Goal: Task Accomplishment & Management: Complete application form

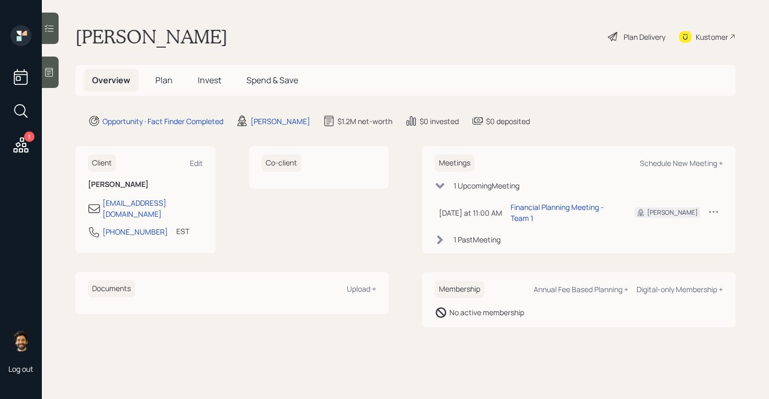
click at [166, 83] on span "Plan" at bounding box center [163, 80] width 17 height 12
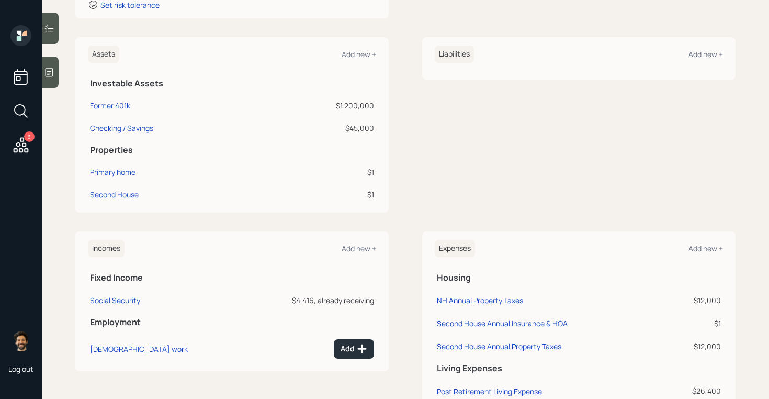
scroll to position [342, 0]
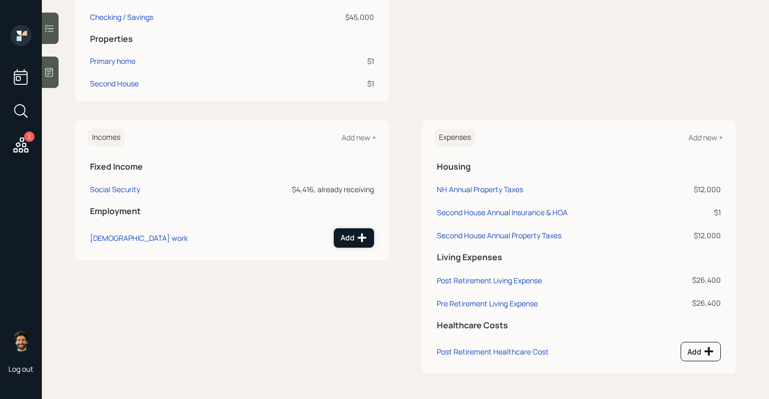
click at [355, 238] on div "Add" at bounding box center [354, 237] width 27 height 10
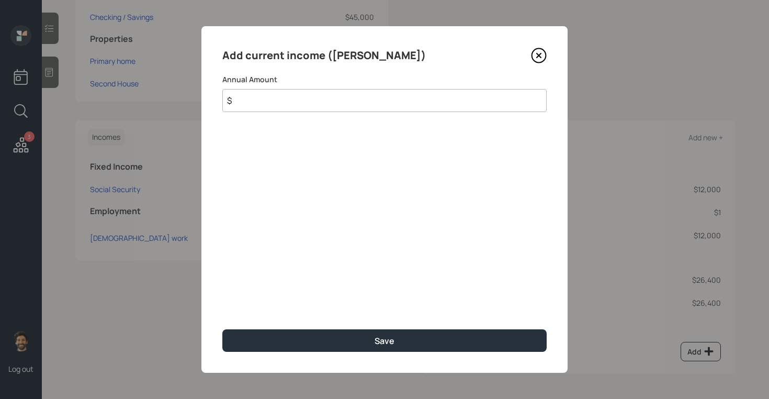
click at [261, 107] on input "$" at bounding box center [384, 100] width 324 height 23
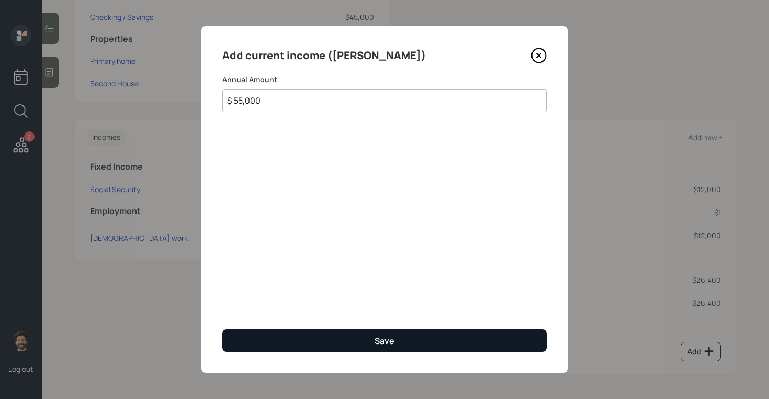
type input "$ 55,000"
click at [280, 333] on button "Save" at bounding box center [384, 340] width 324 height 23
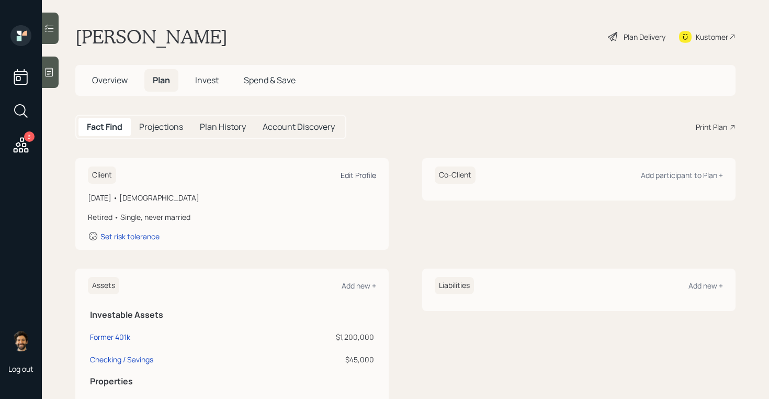
click at [353, 175] on div "Edit Profile" at bounding box center [359, 175] width 36 height 10
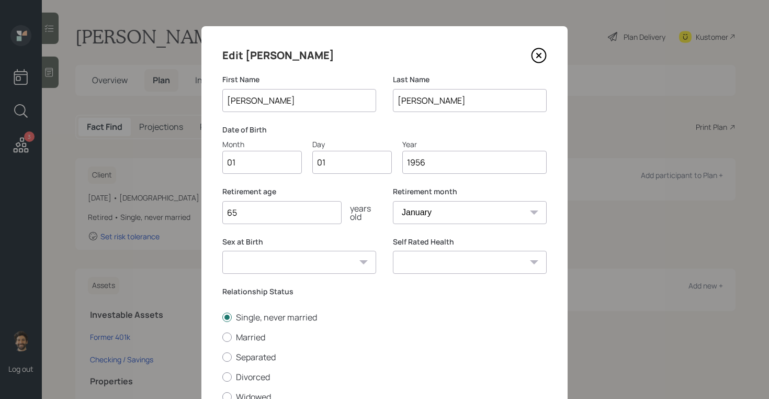
click at [251, 210] on input "65" at bounding box center [281, 212] width 119 height 23
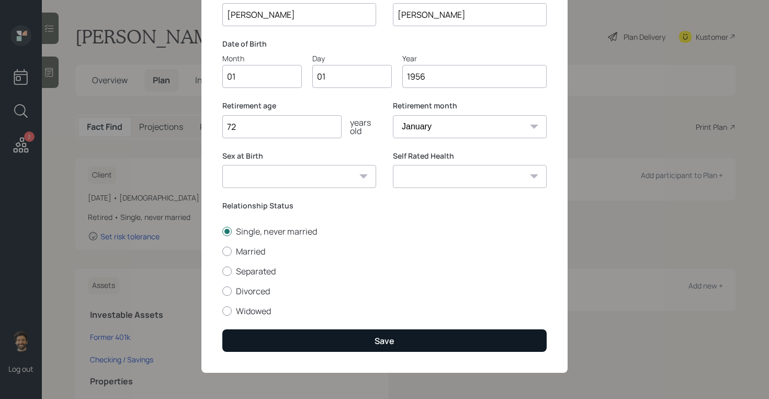
type input "72"
click at [258, 337] on button "Save" at bounding box center [384, 340] width 324 height 23
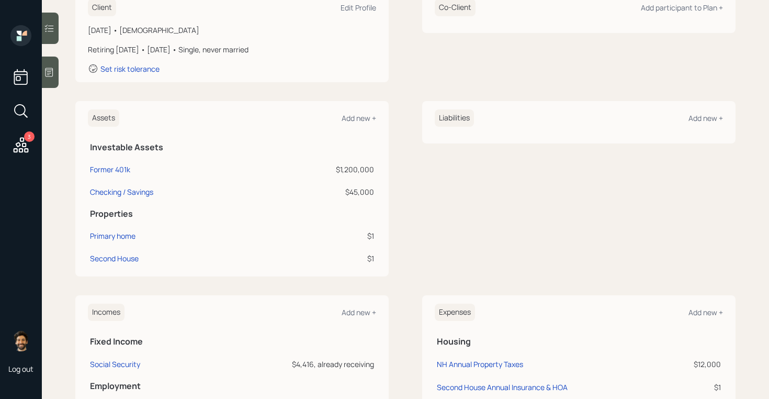
scroll to position [255, 0]
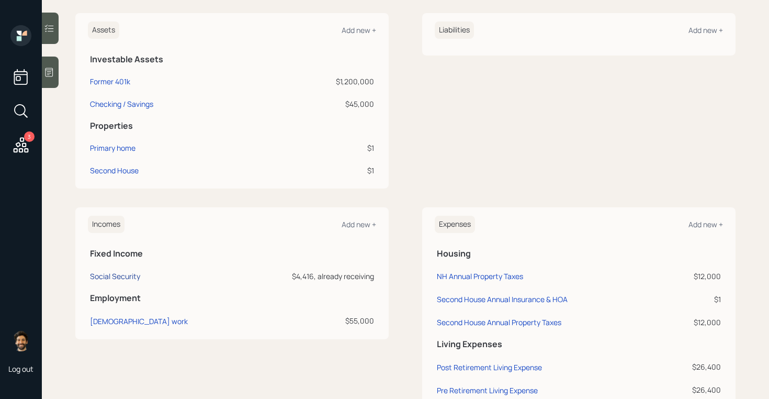
click at [109, 280] on div "Social Security" at bounding box center [115, 276] width 50 height 10
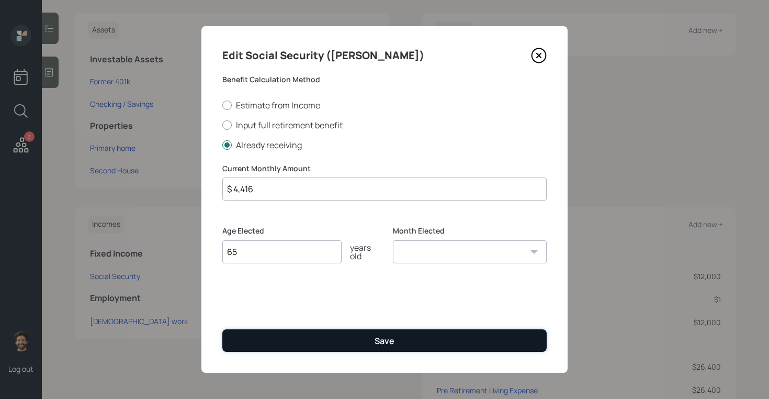
click at [271, 340] on button "Save" at bounding box center [384, 340] width 324 height 23
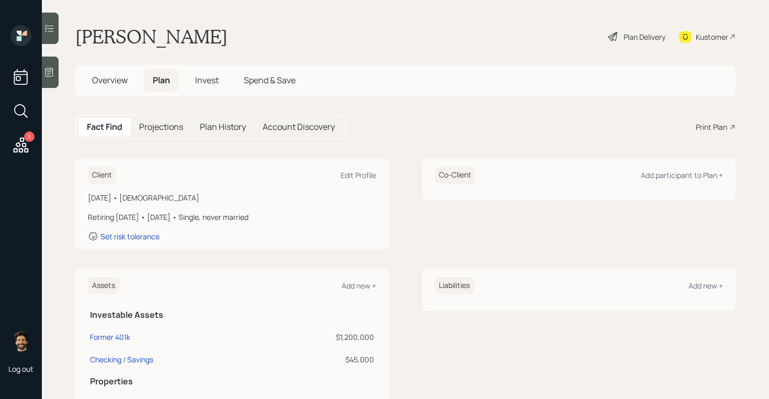
click at [160, 122] on h5 "Projections" at bounding box center [161, 127] width 44 height 10
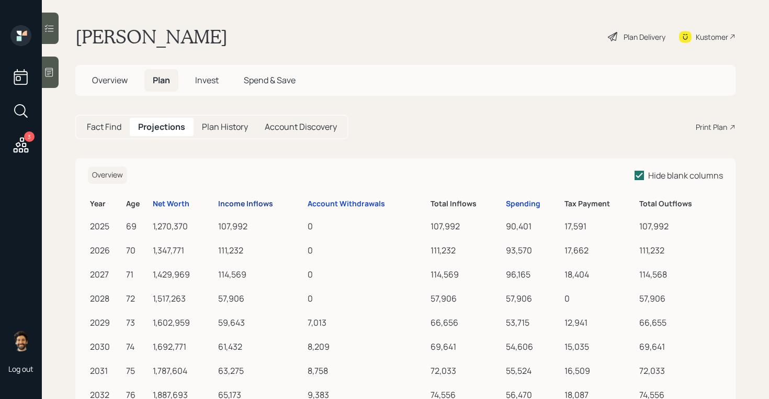
click at [243, 203] on div "Income Inflows" at bounding box center [245, 203] width 55 height 9
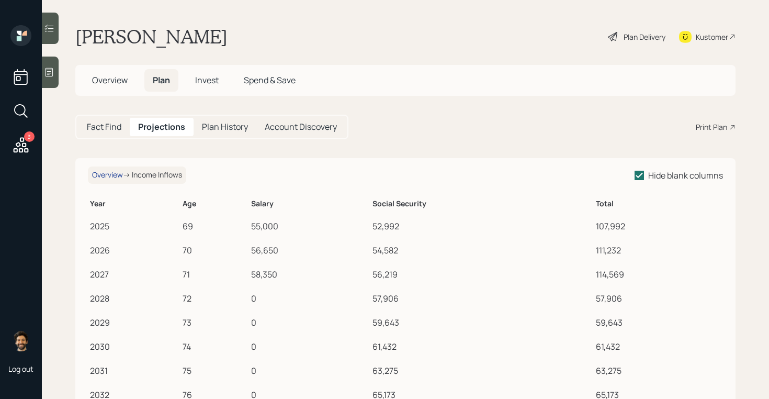
click at [117, 177] on div "Overview" at bounding box center [107, 175] width 31 height 9
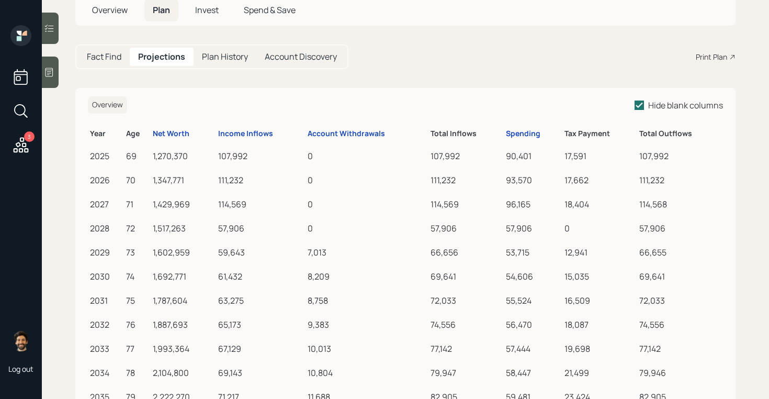
scroll to position [89, 0]
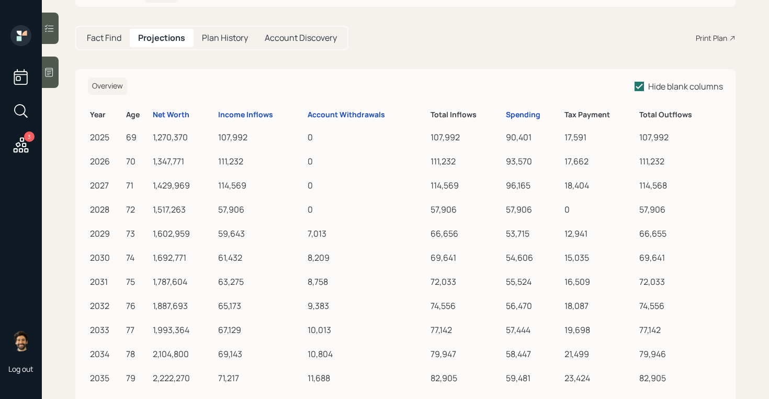
click at [98, 36] on h5 "Fact Find" at bounding box center [104, 38] width 35 height 10
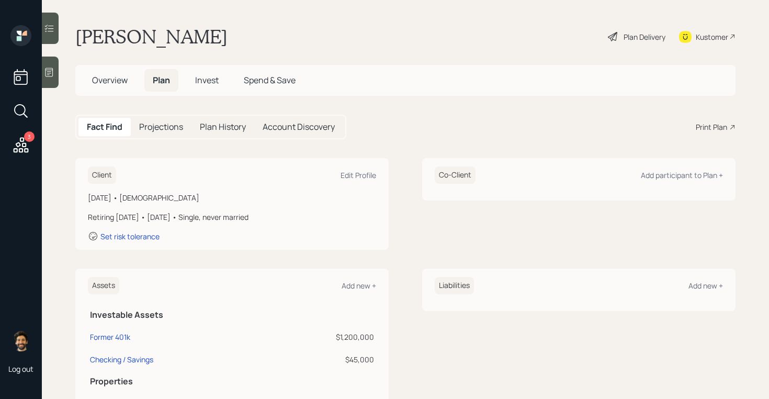
click at [136, 46] on h1 "[PERSON_NAME]" at bounding box center [151, 36] width 152 height 23
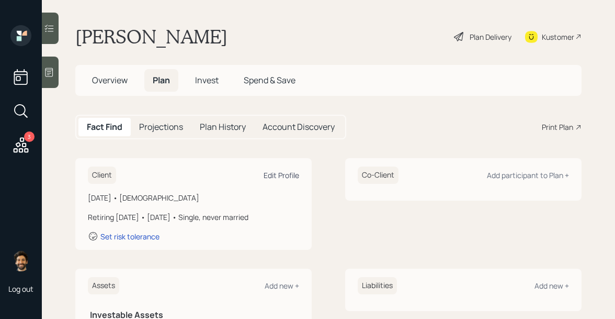
click at [287, 173] on div "Edit Profile" at bounding box center [282, 175] width 36 height 10
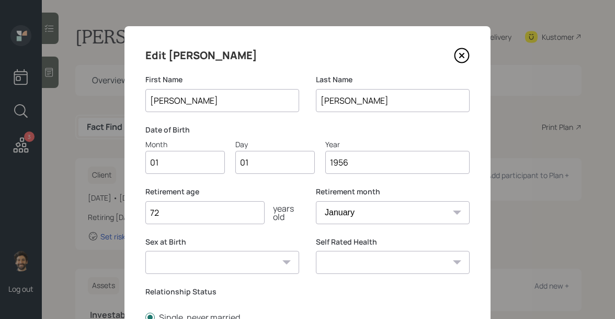
click at [178, 158] on input "01" at bounding box center [185, 162] width 80 height 23
type input "12"
type input "07"
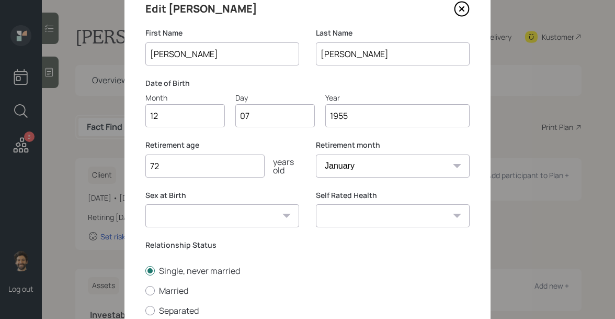
scroll to position [115, 0]
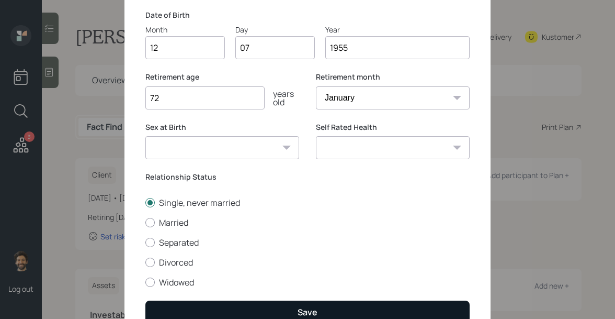
type input "1955"
click at [199, 310] on button "Save" at bounding box center [307, 311] width 324 height 23
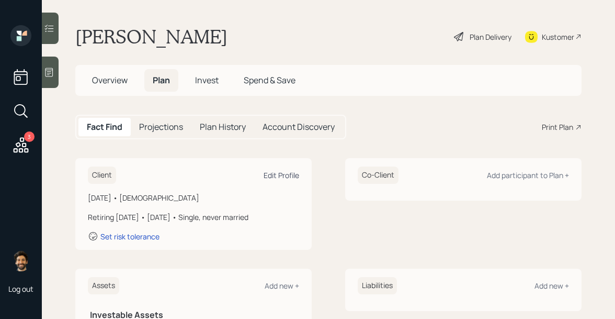
click at [283, 178] on div "Edit Profile" at bounding box center [282, 175] width 36 height 10
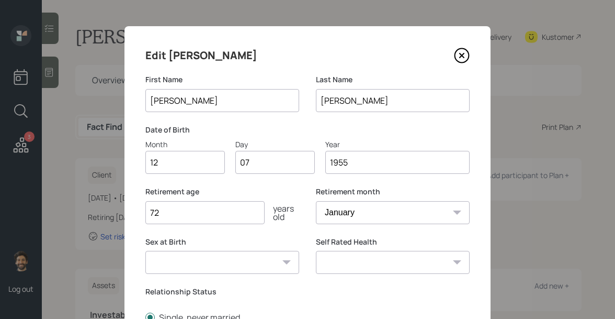
click at [191, 209] on input "72" at bounding box center [204, 212] width 119 height 23
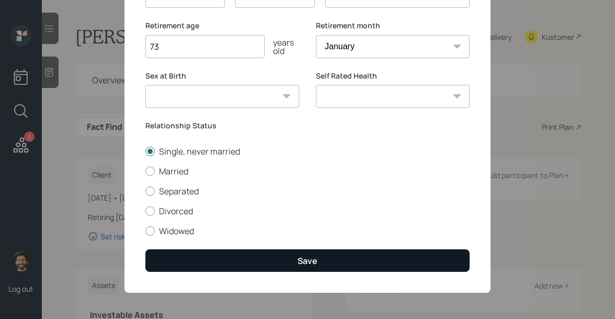
type input "73"
click at [172, 253] on button "Save" at bounding box center [307, 260] width 324 height 23
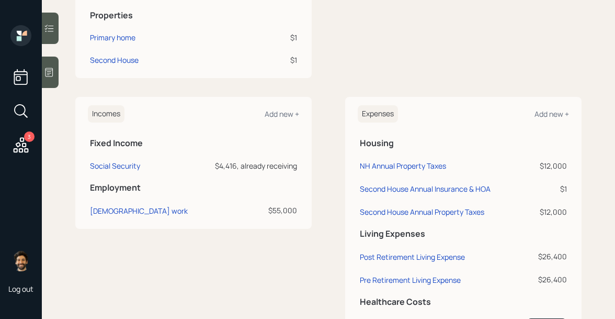
scroll to position [422, 0]
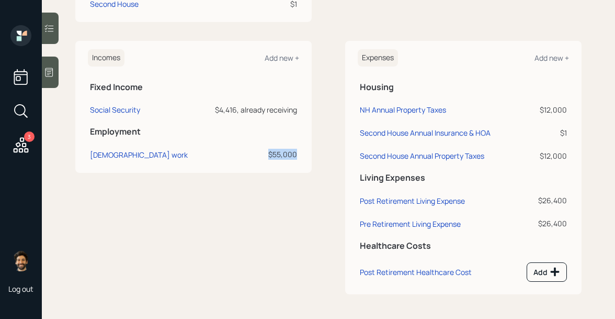
drag, startPoint x: 296, startPoint y: 155, endPoint x: 257, endPoint y: 156, distance: 38.7
click at [257, 156] on div "$55,000" at bounding box center [251, 154] width 93 height 11
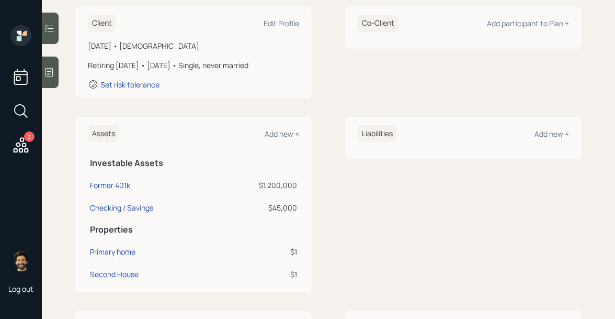
scroll to position [159, 0]
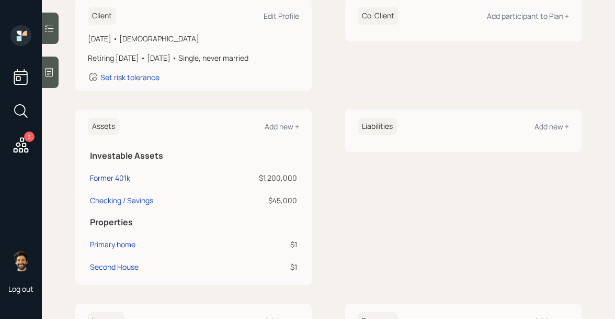
click at [122, 177] on div "Former 401k" at bounding box center [110, 177] width 40 height 11
select select "company_sponsored"
select select "balanced"
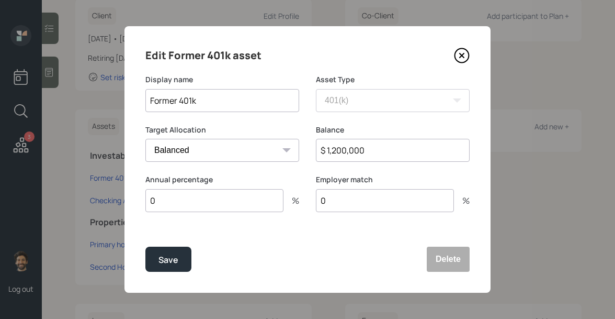
drag, startPoint x: 367, startPoint y: 153, endPoint x: 311, endPoint y: 153, distance: 56.0
click at [311, 153] on div "Target Allocation Cash Conservative Balanced Aggressive Balance $ 1,200,000" at bounding box center [307, 150] width 324 height 50
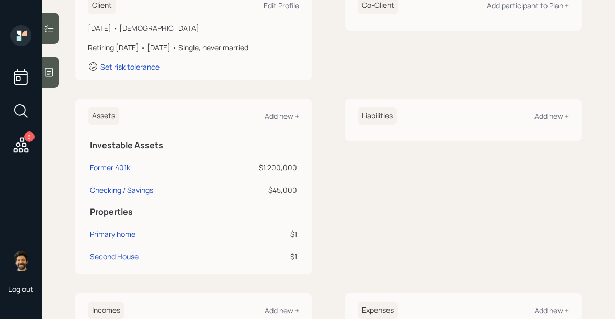
scroll to position [176, 0]
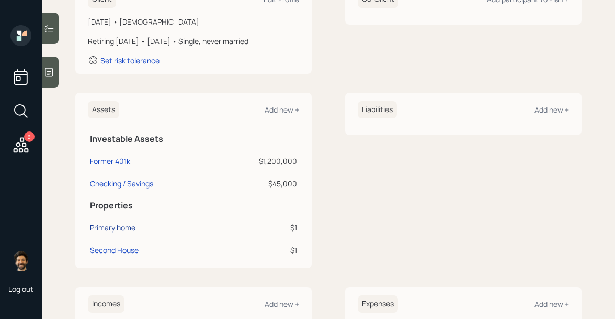
click at [94, 231] on div "Primary home" at bounding box center [113, 227] width 46 height 11
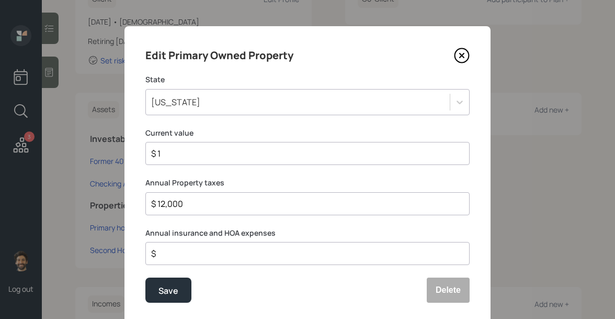
click at [181, 162] on div "$ 1" at bounding box center [307, 153] width 324 height 23
click at [176, 156] on input "$ 1" at bounding box center [303, 153] width 307 height 13
type input "$ 300,000"
click at [181, 207] on input "$ 12,000" at bounding box center [303, 203] width 307 height 13
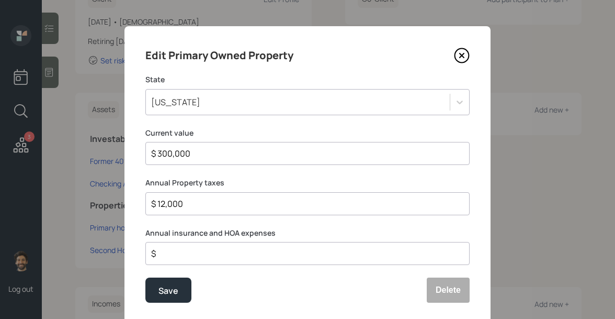
click at [181, 207] on input "$ 12,000" at bounding box center [303, 203] width 307 height 13
type input "$ 6,000"
click at [166, 294] on div "Save" at bounding box center [169, 291] width 20 height 14
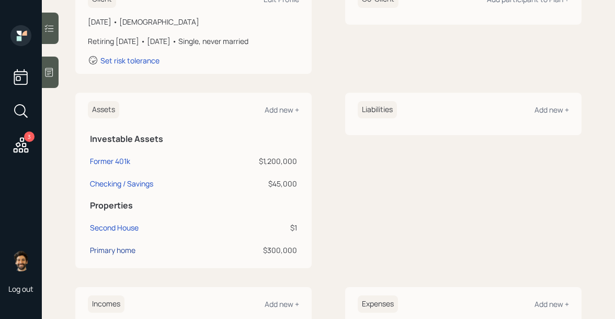
click at [109, 251] on div "Primary home" at bounding box center [113, 249] width 46 height 11
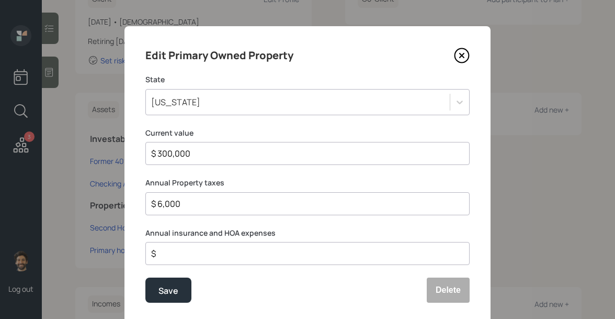
click at [199, 254] on input "$" at bounding box center [303, 253] width 307 height 13
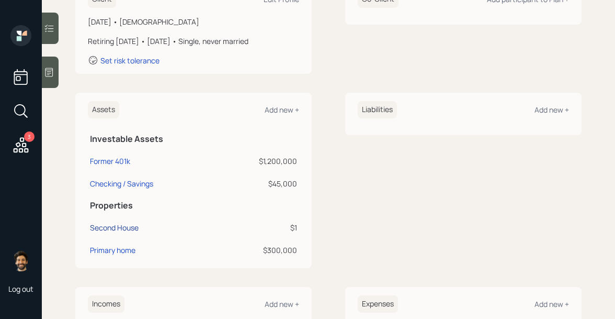
click at [124, 226] on div "Second House" at bounding box center [114, 227] width 49 height 11
click at [120, 224] on div "Second House" at bounding box center [114, 227] width 49 height 11
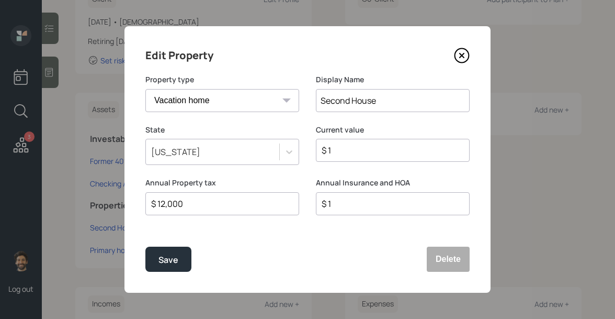
click at [360, 211] on div "$ 1" at bounding box center [393, 203] width 154 height 23
click at [345, 205] on input "$ 1" at bounding box center [389, 203] width 136 height 13
type input "$ 2,200"
click at [150, 257] on button "Save" at bounding box center [168, 258] width 46 height 25
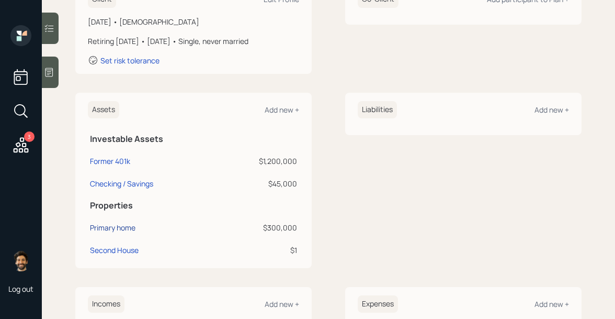
click at [109, 228] on div "Primary home" at bounding box center [113, 227] width 46 height 11
click at [104, 246] on div "Second House" at bounding box center [114, 249] width 49 height 11
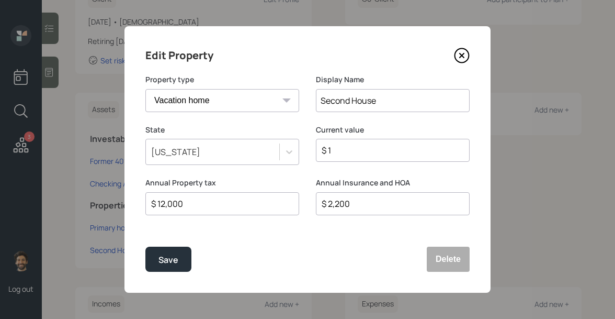
click at [175, 206] on input "$ 12,000" at bounding box center [218, 203] width 136 height 13
type input "$ 6,000"
click at [175, 256] on div "Save" at bounding box center [169, 260] width 20 height 14
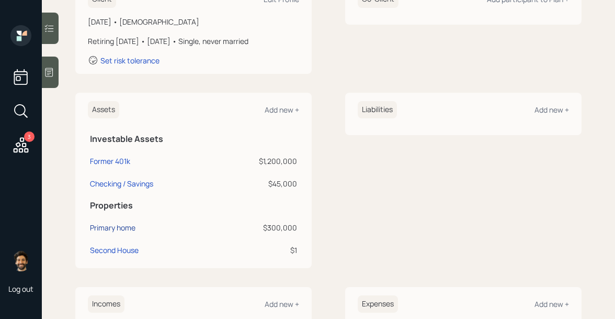
click at [107, 231] on div "Primary home" at bounding box center [113, 227] width 46 height 11
click at [114, 248] on div "Second House" at bounding box center [114, 249] width 49 height 11
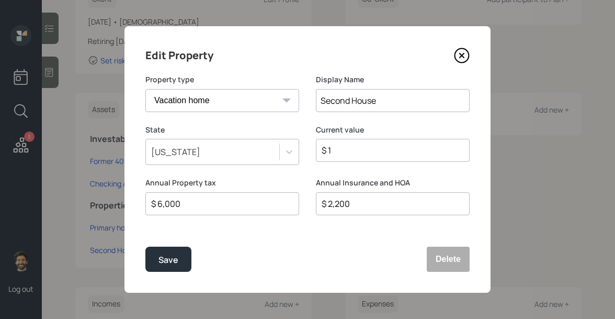
click at [341, 155] on input "$ 1" at bounding box center [389, 150] width 136 height 13
type input "$ 450,000"
click at [168, 259] on div "Save" at bounding box center [169, 260] width 20 height 14
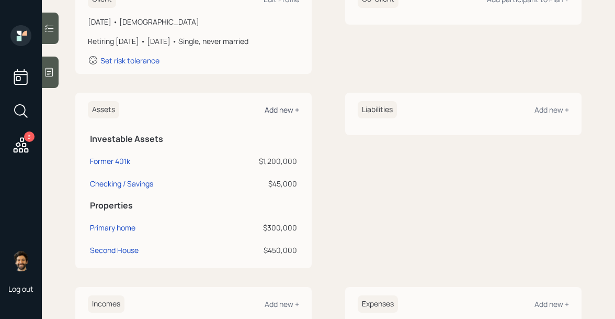
click at [280, 111] on div "Add new +" at bounding box center [282, 110] width 35 height 10
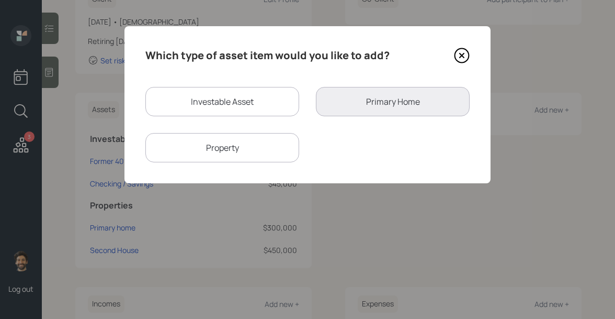
click at [235, 106] on div "Investable Asset" at bounding box center [222, 101] width 154 height 29
select select "taxable"
select select "balanced"
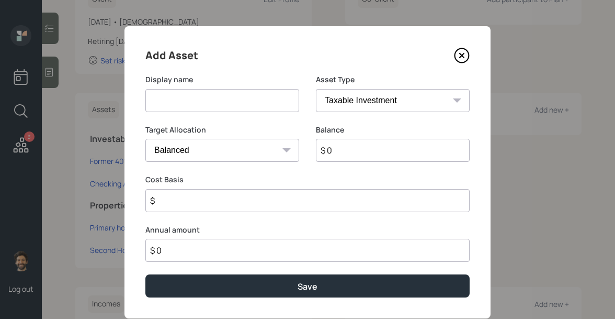
click at [216, 105] on input at bounding box center [222, 100] width 154 height 23
type input "Current 403B"
click at [336, 148] on input "$ 0" at bounding box center [393, 150] width 154 height 23
type input "$ 60,000"
click at [321, 104] on select "SEP IRA IRA Roth IRA 401(k) Roth 401(k) 403(b) Roth 403(b) 457(b) Roth 457(b) H…" at bounding box center [393, 100] width 154 height 23
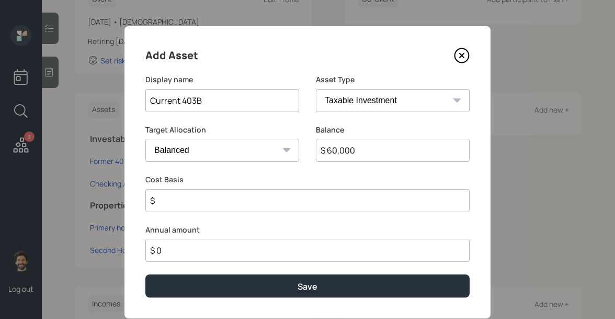
select select "public_school_sponsored"
click at [316, 89] on select "SEP IRA IRA Roth IRA 401(k) Roth 401(k) 403(b) Roth 403(b) 457(b) Roth 457(b) H…" at bounding box center [393, 100] width 154 height 23
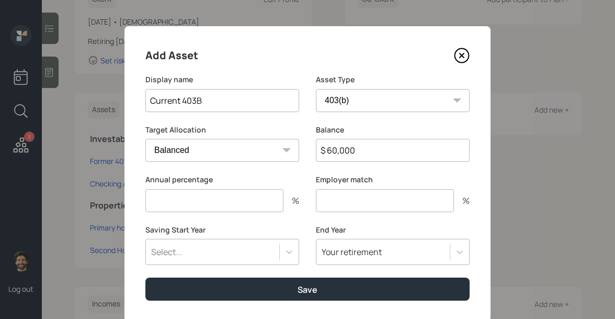
click at [171, 201] on input "number" at bounding box center [214, 200] width 138 height 23
type input "0"
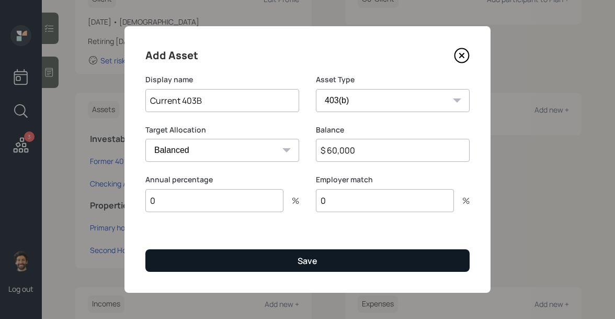
type input "0"
click at [172, 267] on button "Save" at bounding box center [307, 260] width 324 height 23
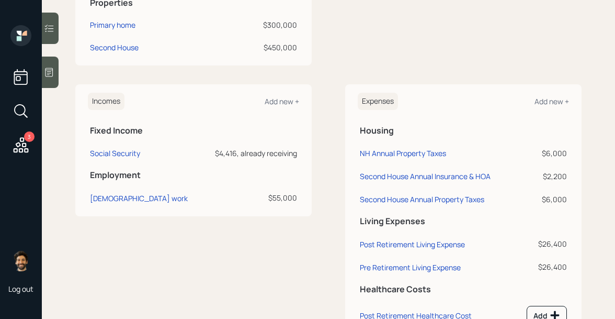
scroll to position [444, 0]
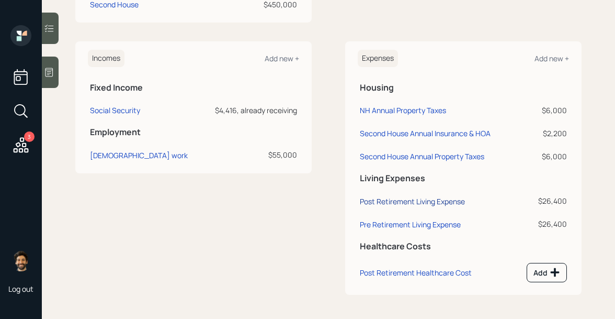
click at [417, 200] on div "Post Retirement Living Expense" at bounding box center [412, 201] width 105 height 10
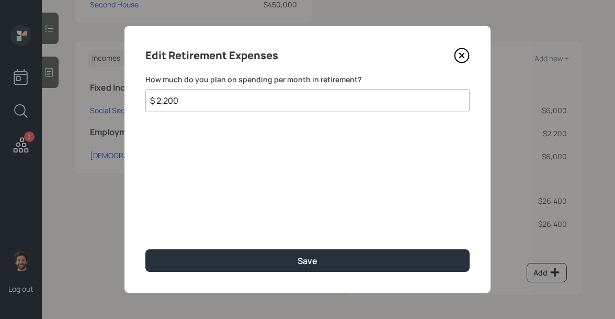
click at [163, 100] on input "$ 2,200" at bounding box center [307, 100] width 324 height 23
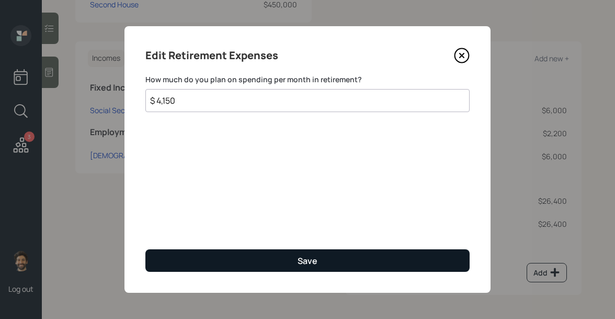
type input "$ 4,150"
click at [187, 254] on button "Save" at bounding box center [307, 260] width 324 height 23
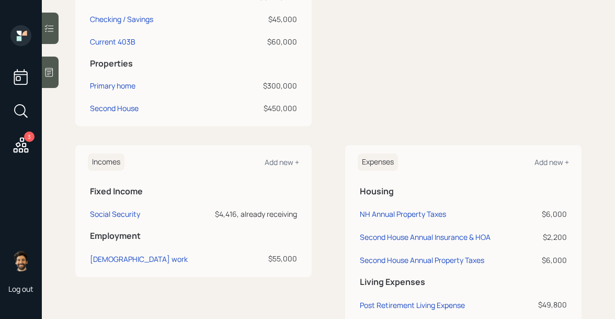
scroll to position [301, 0]
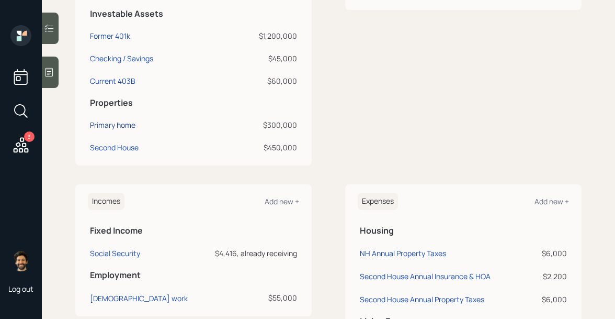
click at [110, 125] on div "Primary home" at bounding box center [113, 124] width 46 height 11
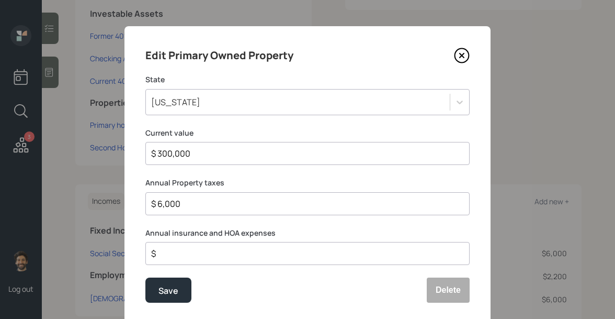
click at [173, 208] on input "$ 6,000" at bounding box center [303, 203] width 307 height 13
type input "$ 0"
click at [170, 255] on input "$" at bounding box center [303, 253] width 307 height 13
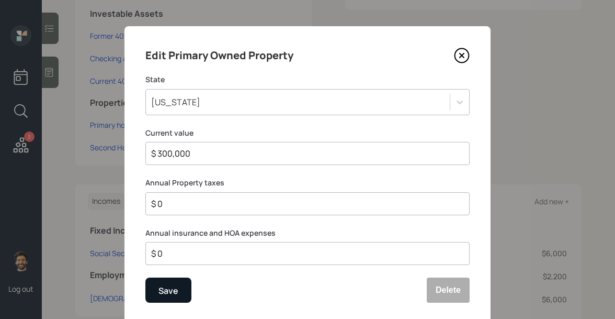
type input "$ 0"
click at [172, 290] on div "Save" at bounding box center [169, 291] width 20 height 14
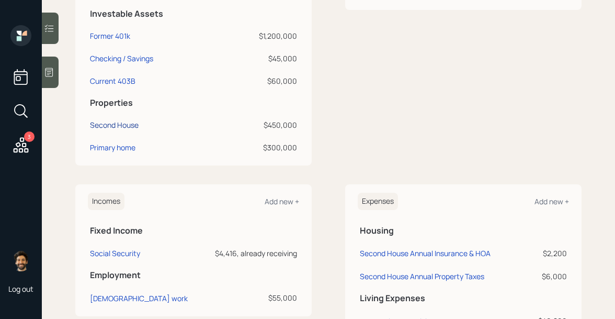
click at [110, 127] on div "Second House" at bounding box center [114, 124] width 49 height 11
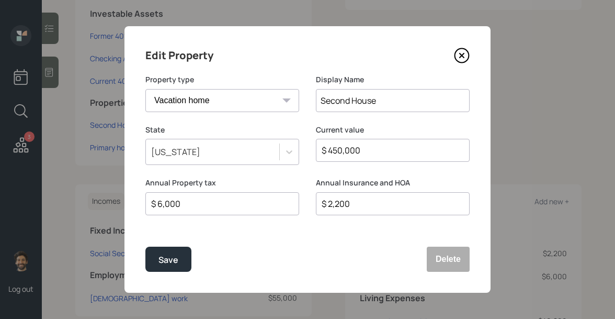
click at [176, 206] on input "$ 6,000" at bounding box center [218, 203] width 136 height 13
type input "$ 0"
click at [340, 204] on input "$ 2,200" at bounding box center [389, 203] width 136 height 13
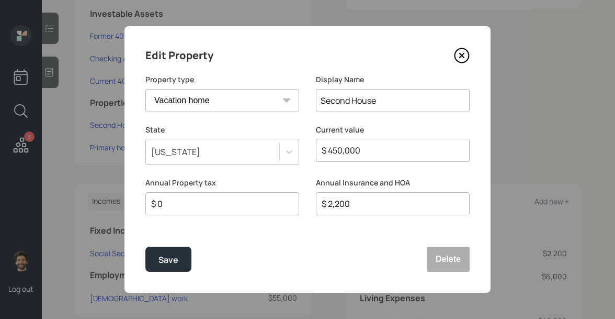
click at [340, 204] on input "$ 2,200" at bounding box center [389, 203] width 136 height 13
type input "$ 0"
click at [167, 263] on div "Save" at bounding box center [169, 260] width 20 height 14
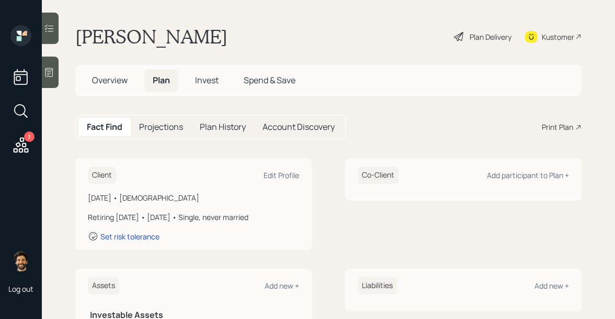
click at [165, 122] on h5 "Projections" at bounding box center [161, 127] width 44 height 10
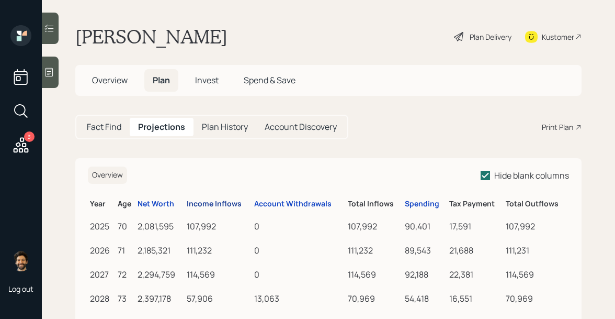
click at [200, 206] on div "Income Inflows" at bounding box center [214, 203] width 55 height 9
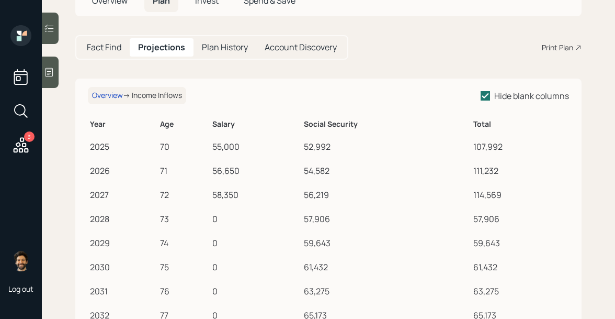
scroll to position [72, 0]
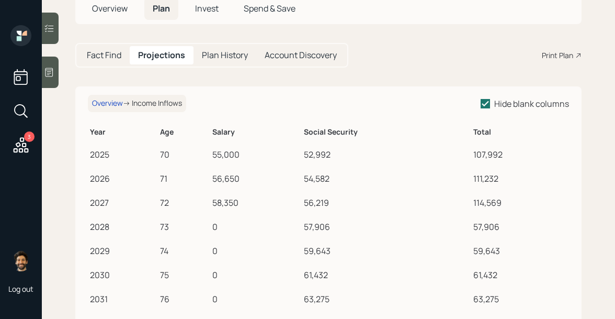
click at [104, 55] on h5 "Fact Find" at bounding box center [104, 55] width 35 height 10
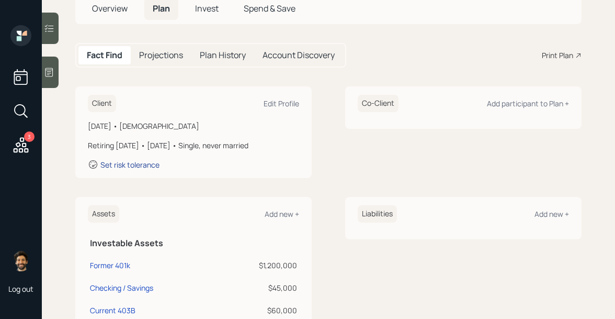
click at [141, 166] on div "Set risk tolerance" at bounding box center [129, 165] width 59 height 10
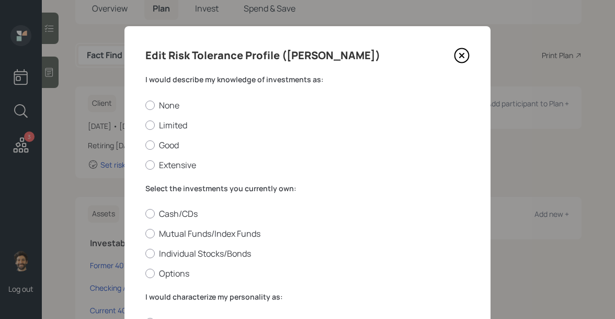
click at [179, 80] on label "I would describe my knowledge of investments as:" at bounding box center [307, 79] width 324 height 10
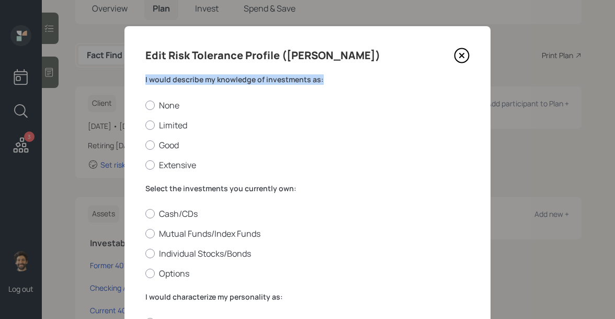
click at [179, 80] on label "I would describe my knowledge of investments as:" at bounding box center [307, 79] width 324 height 10
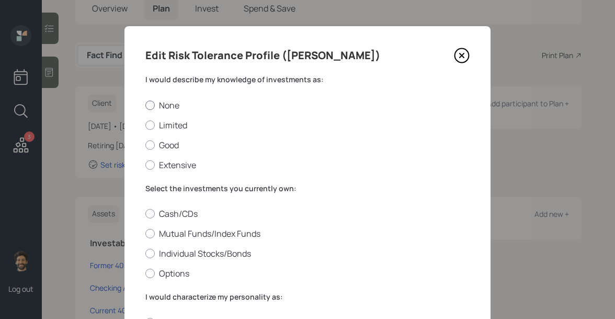
click at [160, 110] on label "None" at bounding box center [307, 105] width 324 height 12
click at [145, 105] on input "None" at bounding box center [145, 105] width 1 height 1
radio input "true"
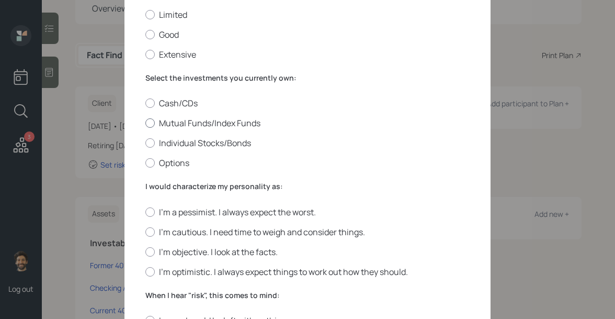
click at [158, 120] on label "Mutual Funds/Index Funds" at bounding box center [307, 123] width 324 height 12
click at [145, 123] on input "Mutual Funds/Index Funds" at bounding box center [145, 123] width 1 height 1
radio input "true"
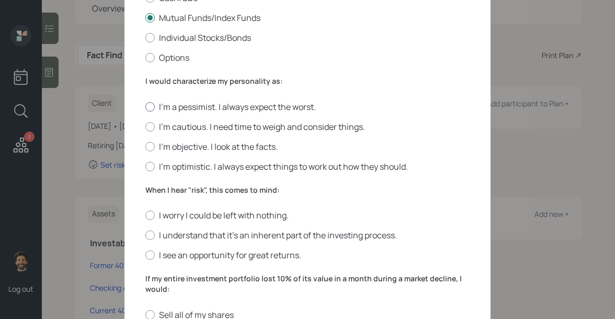
scroll to position [222, 0]
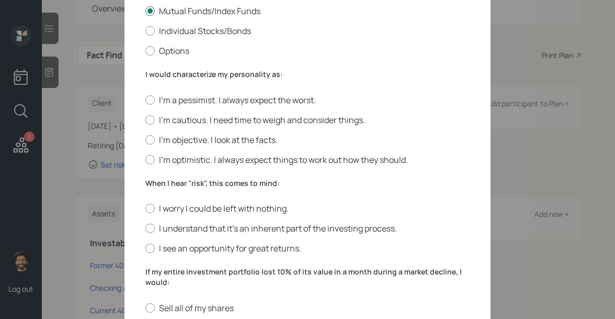
click at [173, 77] on label "I would characterize my personality as:" at bounding box center [307, 74] width 324 height 10
click at [151, 162] on div at bounding box center [149, 159] width 9 height 9
click at [145, 160] on input "I'm optimistic. I always expect things to work out how they should." at bounding box center [145, 159] width 1 height 1
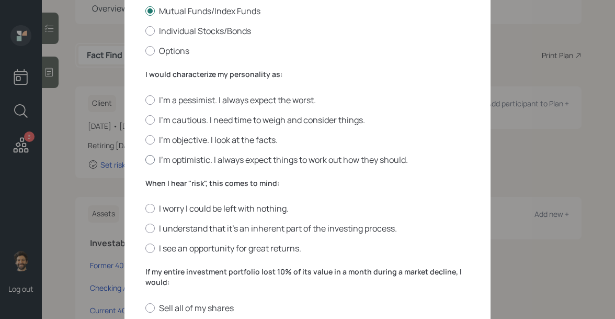
radio input "true"
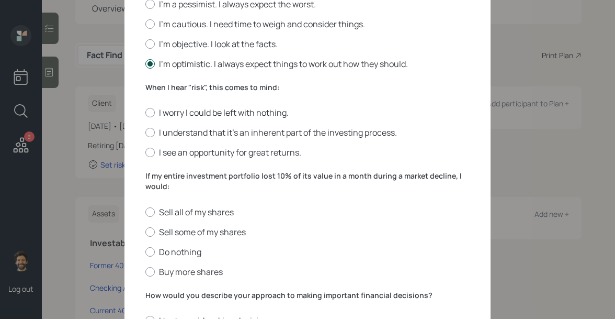
scroll to position [360, 0]
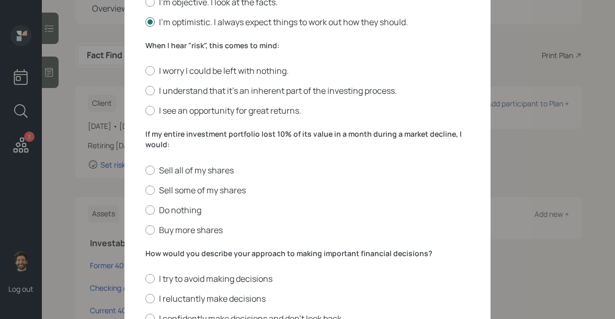
click at [160, 46] on label "When I hear "risk", this comes to mind:" at bounding box center [307, 45] width 324 height 10
click at [154, 90] on div at bounding box center [149, 90] width 9 height 9
click at [145, 91] on input "I understand that it’s an inherent part of the investing process." at bounding box center [145, 91] width 1 height 1
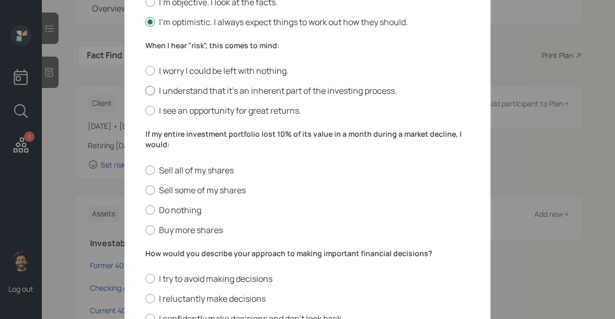
radio input "true"
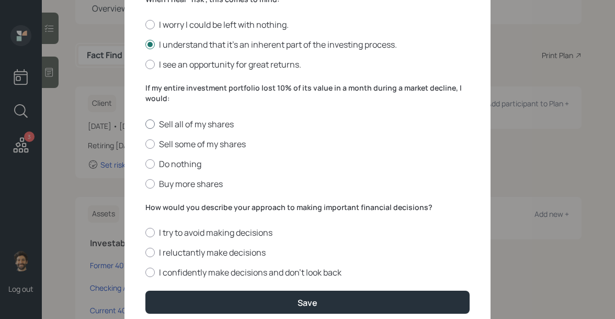
scroll to position [419, 0]
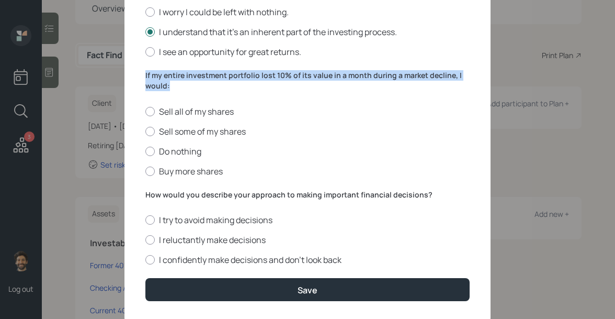
drag, startPoint x: 170, startPoint y: 87, endPoint x: 137, endPoint y: 78, distance: 34.1
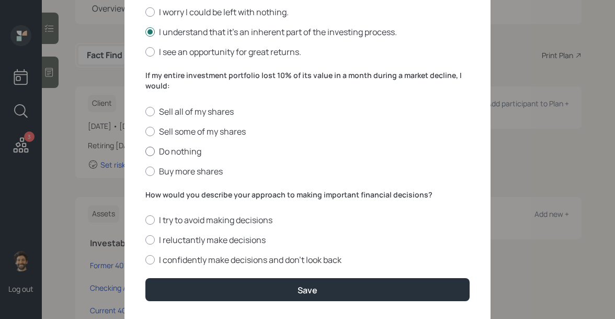
click at [202, 152] on label "Do nothing" at bounding box center [307, 151] width 324 height 12
click at [145, 151] on input "Do nothing" at bounding box center [145, 151] width 1 height 1
radio input "true"
click at [160, 195] on label "How would you describe your approach to making important financial decisions?" at bounding box center [307, 194] width 324 height 10
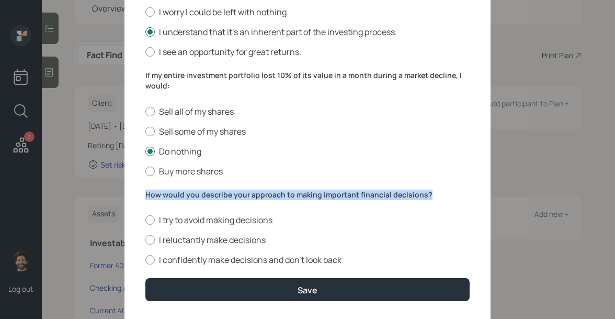
click at [160, 195] on label "How would you describe your approach to making important financial decisions?" at bounding box center [307, 194] width 324 height 10
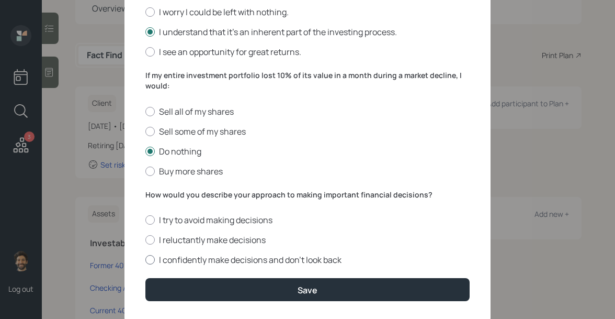
click at [217, 258] on label "I confidently make decisions and don’t look back" at bounding box center [307, 260] width 324 height 12
click at [145, 260] on input "I confidently make decisions and don’t look back" at bounding box center [145, 260] width 1 height 1
radio input "true"
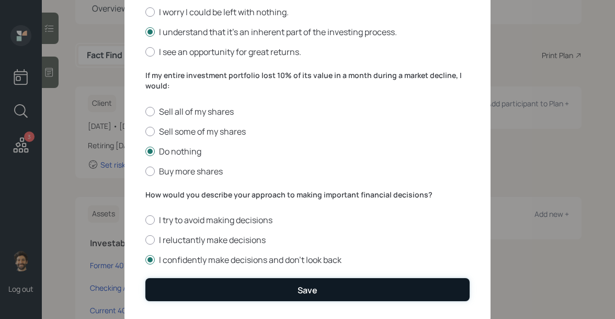
click at [217, 282] on button "Save" at bounding box center [307, 289] width 324 height 23
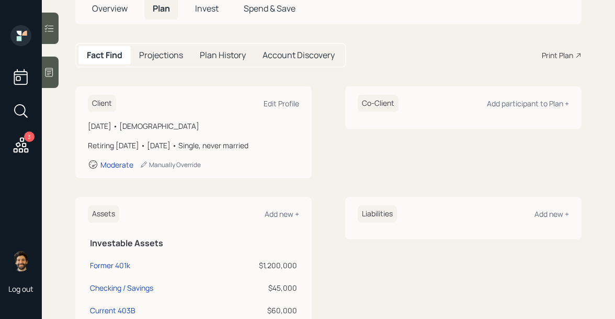
scroll to position [2, 0]
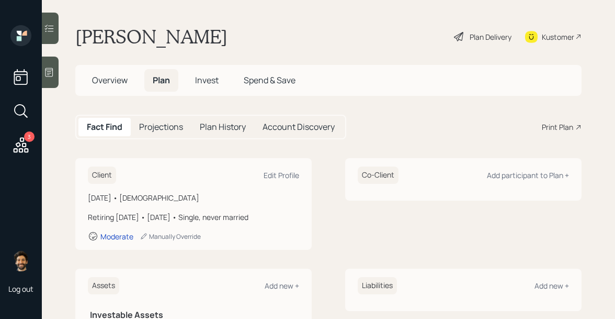
click at [187, 97] on main "[PERSON_NAME] Plan Delivery Kustomer Overview Plan Invest Spend & Save Fact Fin…" at bounding box center [329, 159] width 574 height 319
click at [204, 80] on span "Invest" at bounding box center [207, 80] width 24 height 12
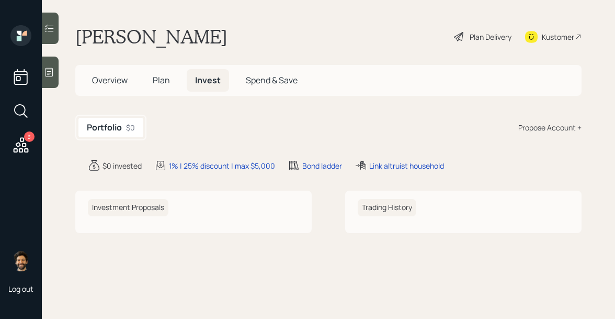
click at [534, 126] on div "Propose Account +" at bounding box center [550, 127] width 63 height 11
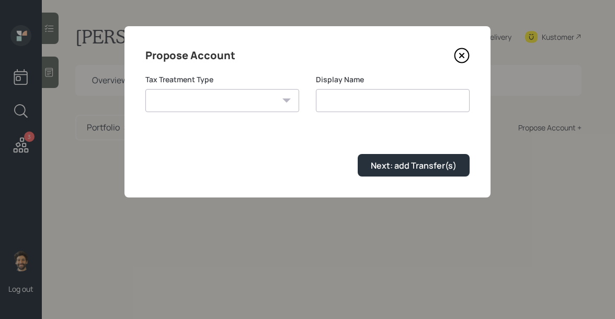
click at [219, 108] on select "[PERSON_NAME] Taxable Traditional" at bounding box center [222, 100] width 154 height 23
select select "traditional"
click at [145, 89] on select "[PERSON_NAME] Taxable Traditional" at bounding box center [222, 100] width 154 height 23
type input "Traditional"
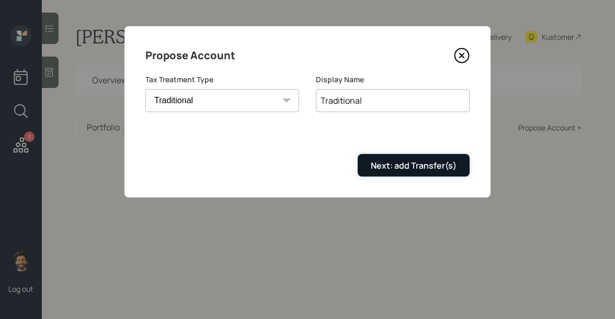
click at [384, 171] on div "Next: add Transfer(s)" at bounding box center [414, 166] width 86 height 12
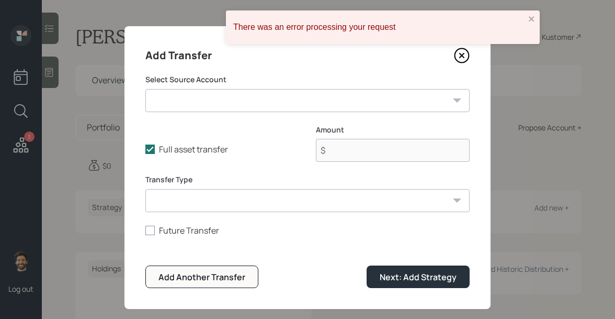
click at [191, 94] on select "Former 401k ($1,200,000 | 401(k)) Checking / Savings ($45,000 | Emergency Fund)…" at bounding box center [307, 100] width 324 height 23
select select "9bc162b2-dd7a-4558-9902-12216c3daeef"
click at [145, 89] on select "Former 401k ($1,200,000 | 401(k)) Checking / Savings ($45,000 | Emergency Fund)…" at bounding box center [307, 100] width 324 height 23
type input "$ 1,200,000"
click at [167, 197] on select "ACAT Transfer Non ACAT Transfer Capitalize Rollover Rollover Deposit" at bounding box center [307, 200] width 324 height 23
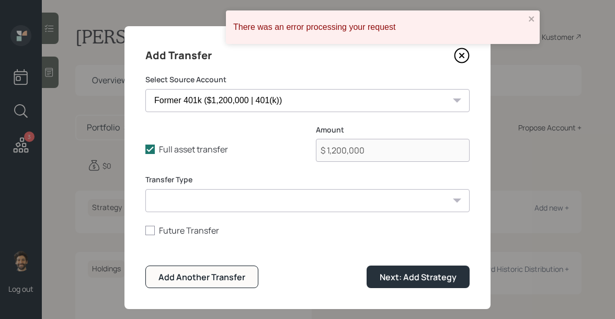
select select "acat_transfer"
click at [145, 189] on select "ACAT Transfer Non ACAT Transfer Capitalize Rollover Rollover Deposit" at bounding box center [307, 200] width 324 height 23
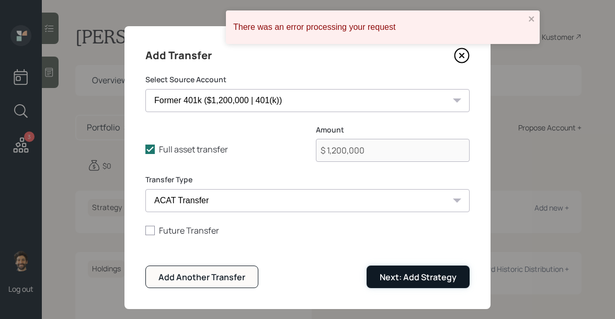
click at [383, 277] on div "Next: Add Strategy" at bounding box center [418, 277] width 77 height 12
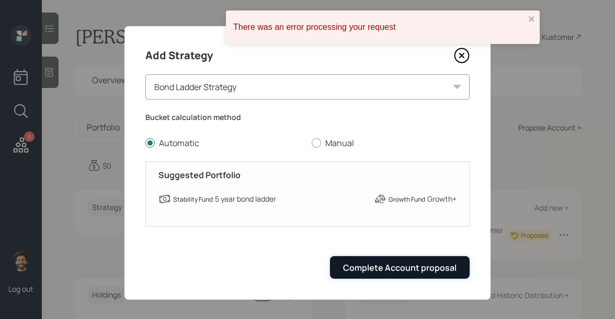
click at [390, 266] on div "Complete Account proposal" at bounding box center [400, 268] width 114 height 12
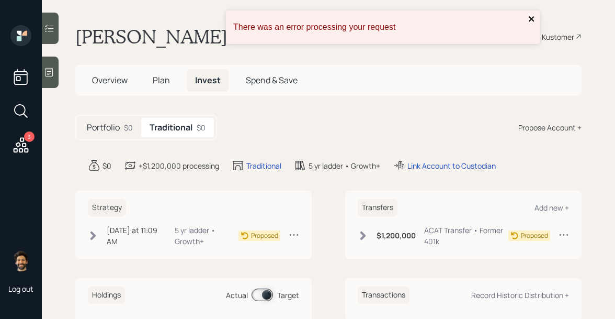
click at [531, 17] on icon "close" at bounding box center [531, 18] width 5 height 5
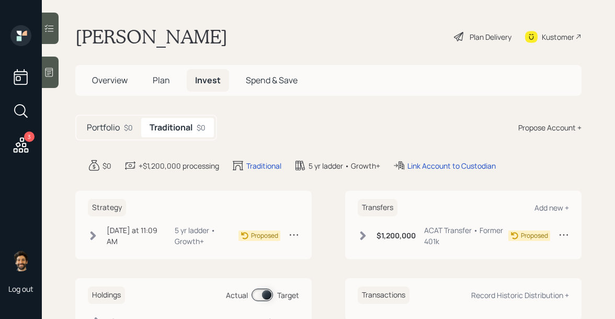
click at [493, 41] on div "Plan Delivery" at bounding box center [491, 36] width 42 height 11
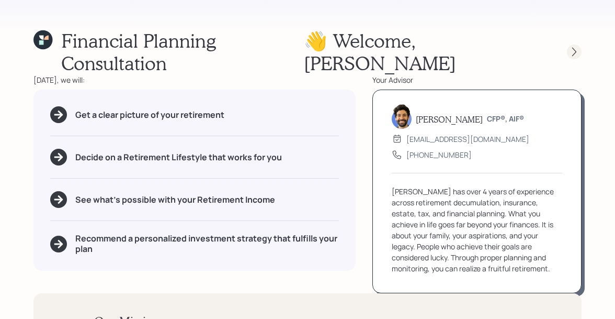
click at [574, 47] on icon at bounding box center [574, 52] width 10 height 10
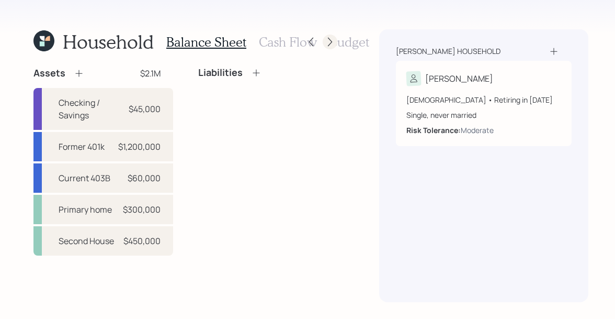
click at [328, 39] on icon at bounding box center [330, 42] width 10 height 10
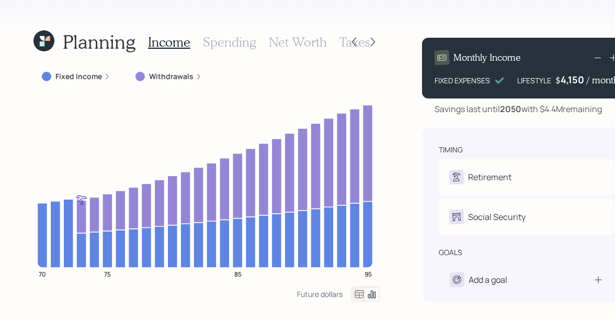
click at [353, 293] on icon at bounding box center [359, 294] width 13 height 13
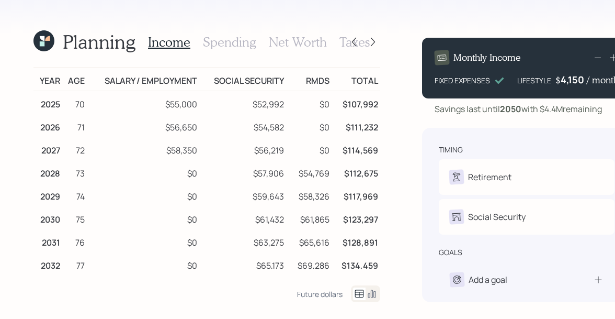
click at [366, 293] on icon at bounding box center [372, 293] width 13 height 13
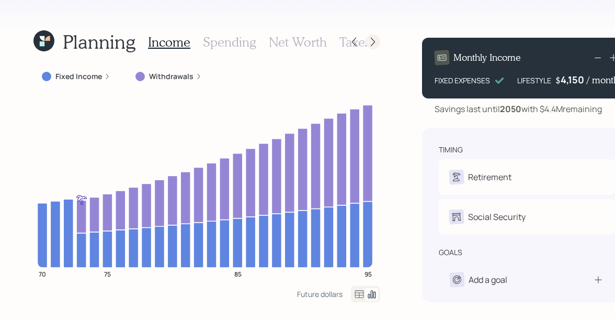
click at [368, 42] on icon at bounding box center [373, 42] width 10 height 10
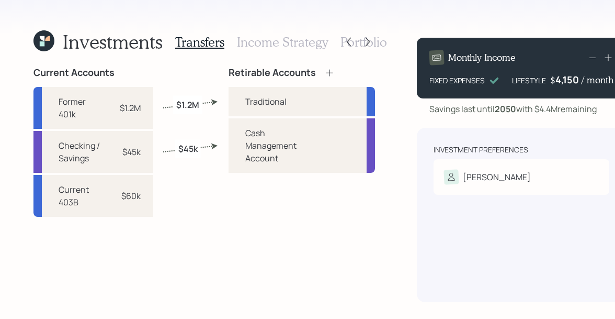
click at [276, 50] on div "Transfers Income Strategy Portfolio" at bounding box center [281, 41] width 212 height 25
click at [268, 44] on h3 "Income Strategy" at bounding box center [282, 42] width 91 height 15
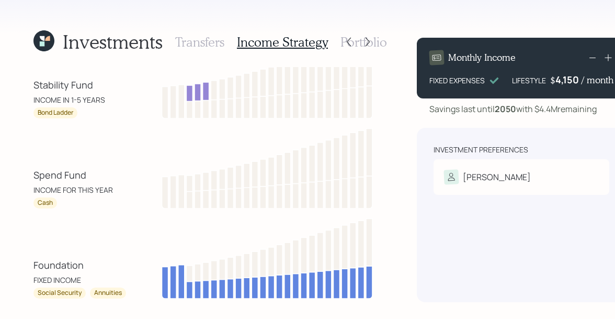
scroll to position [153, 0]
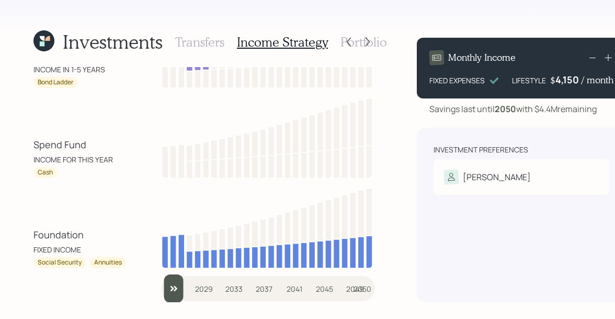
click at [37, 231] on div "Foundation" at bounding box center [58, 235] width 50 height 14
drag, startPoint x: 32, startPoint y: 234, endPoint x: 94, endPoint y: 235, distance: 61.8
click at [94, 235] on div "Investments Transfers Income Strategy Portfolio Growth Fund INCOME IN 6+ YEARS …" at bounding box center [307, 159] width 615 height 319
click at [42, 261] on div "Social Security" at bounding box center [60, 262] width 44 height 9
drag, startPoint x: 38, startPoint y: 262, endPoint x: 79, endPoint y: 265, distance: 41.4
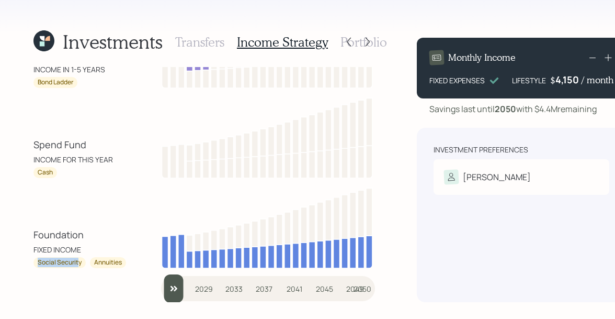
click at [79, 265] on div "Social Security" at bounding box center [60, 262] width 44 height 9
click at [103, 262] on div "Annuities" at bounding box center [108, 262] width 28 height 9
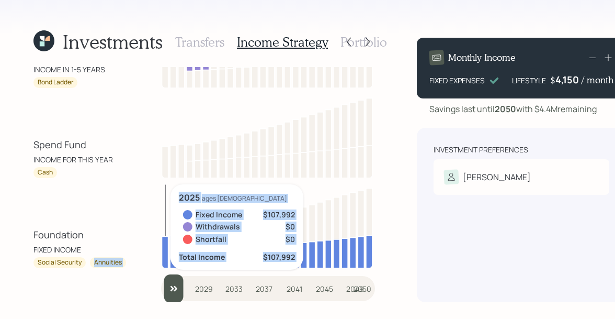
click at [162, 223] on icon at bounding box center [267, 226] width 212 height 84
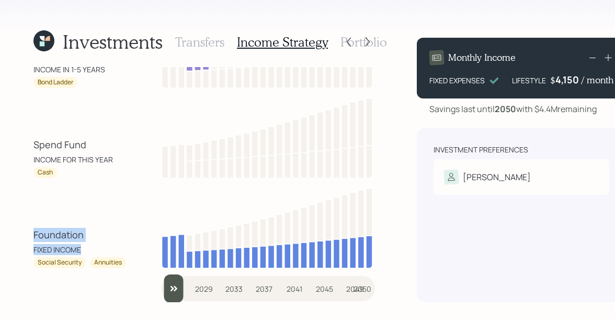
drag, startPoint x: 86, startPoint y: 248, endPoint x: 18, endPoint y: 230, distance: 70.3
click at [18, 230] on div "Investments Transfers Income Strategy Portfolio Growth Fund INCOME IN 6+ YEARS …" at bounding box center [307, 159] width 615 height 319
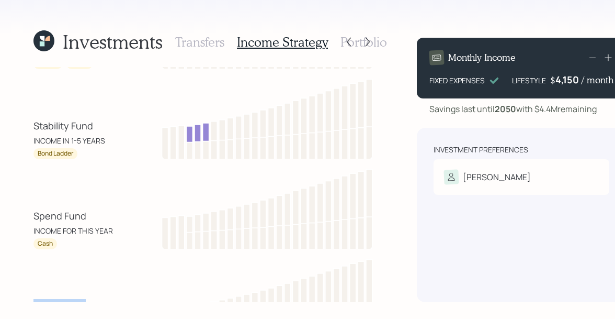
scroll to position [76, 0]
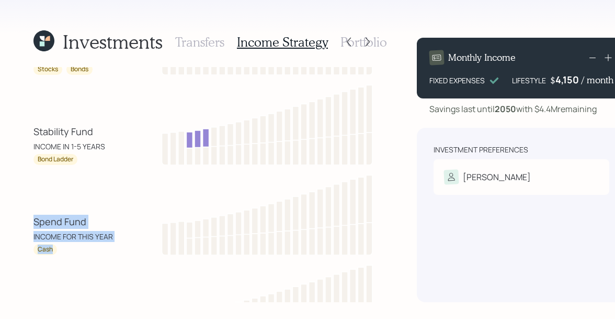
drag, startPoint x: 70, startPoint y: 248, endPoint x: 29, endPoint y: 219, distance: 49.9
click at [29, 219] on div "Investments Transfers Income Strategy Portfolio Growth Fund INCOME IN 6+ YEARS …" at bounding box center [307, 159] width 615 height 319
click at [109, 228] on div "Spend Fund INCOME FOR THIS YEAR" at bounding box center [80, 228] width 94 height 27
drag, startPoint x: 52, startPoint y: 252, endPoint x: 36, endPoint y: 252, distance: 16.2
click at [36, 252] on div "Cash" at bounding box center [45, 249] width 24 height 11
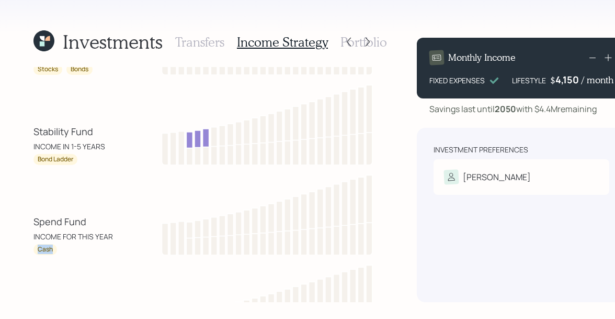
click at [47, 252] on div "Cash" at bounding box center [45, 249] width 15 height 9
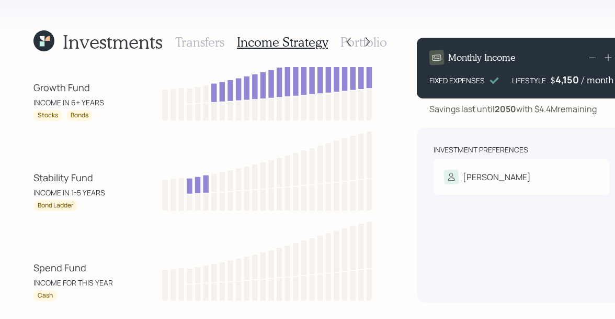
scroll to position [27, 0]
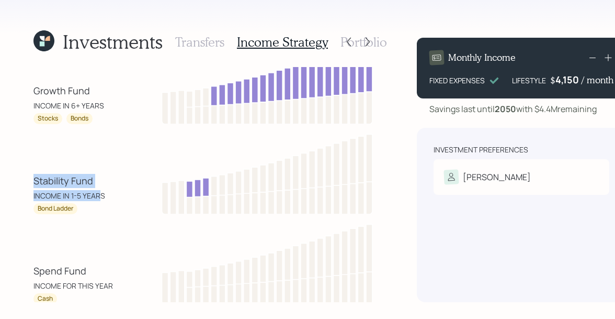
drag, startPoint x: 102, startPoint y: 195, endPoint x: 27, endPoint y: 182, distance: 76.0
click at [27, 182] on div "Investments Transfers Income Strategy Portfolio Growth Fund INCOME IN 6+ YEARS …" at bounding box center [307, 159] width 615 height 319
click at [43, 192] on div "INCOME IN 1-5 YEARS" at bounding box center [69, 195] width 72 height 11
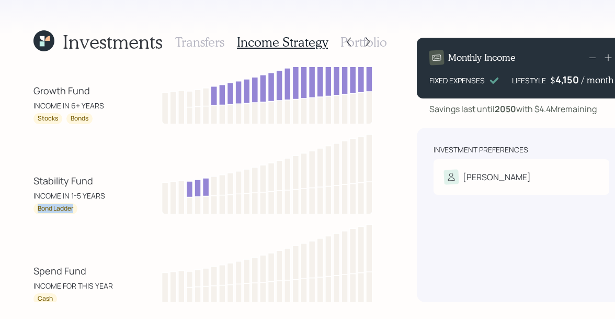
drag, startPoint x: 74, startPoint y: 208, endPoint x: 36, endPoint y: 208, distance: 37.7
click at [36, 208] on div "Bond Ladder" at bounding box center [55, 208] width 44 height 11
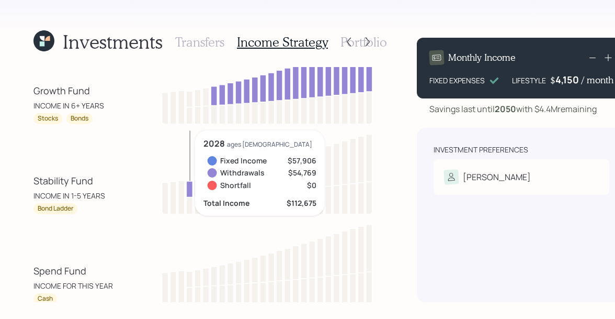
click at [63, 198] on div "INCOME IN 1-5 YEARS" at bounding box center [69, 195] width 72 height 11
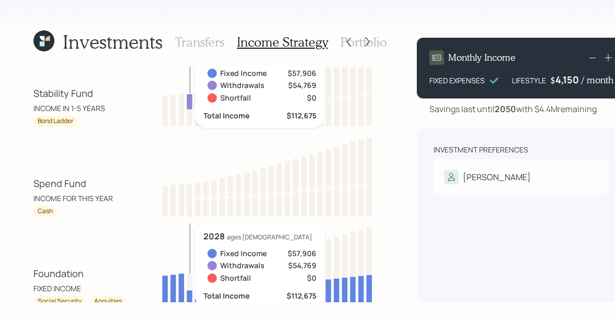
scroll to position [153, 0]
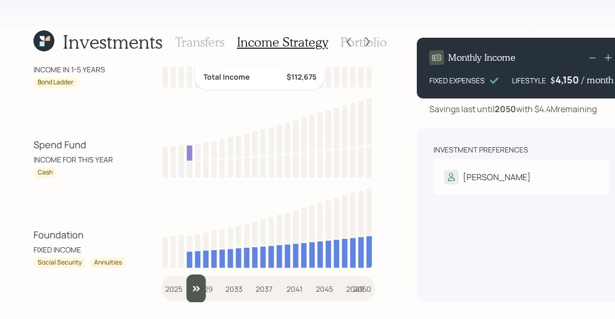
drag, startPoint x: 171, startPoint y: 289, endPoint x: 194, endPoint y: 289, distance: 23.0
click at [194, 289] on input "slider" at bounding box center [268, 288] width 214 height 28
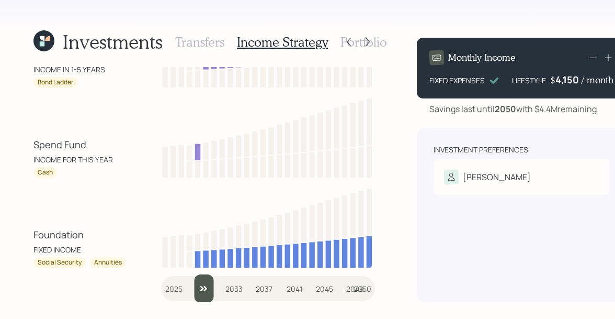
drag, startPoint x: 199, startPoint y: 287, endPoint x: 132, endPoint y: 284, distance: 67.6
type input "2025"
click at [161, 284] on input "slider" at bounding box center [268, 288] width 214 height 28
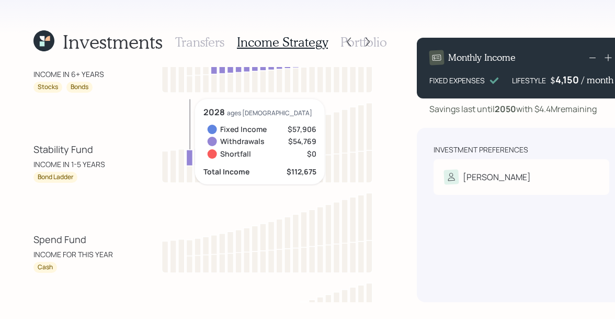
scroll to position [58, 0]
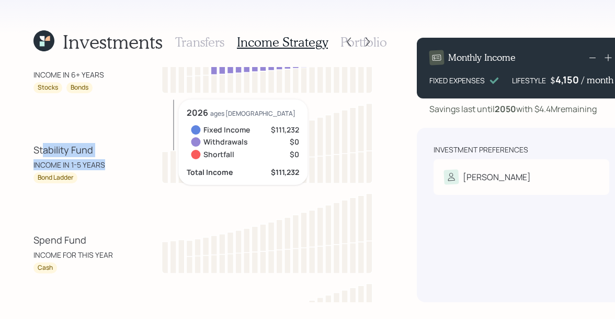
drag, startPoint x: 106, startPoint y: 163, endPoint x: 41, endPoint y: 153, distance: 65.1
click at [41, 153] on div "Stability Fund INCOME IN 1-5 YEARS" at bounding box center [80, 156] width 94 height 27
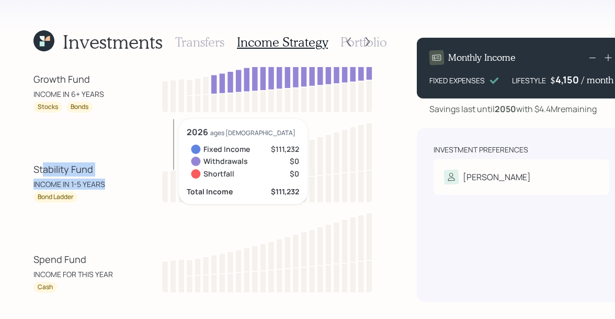
scroll to position [7, 0]
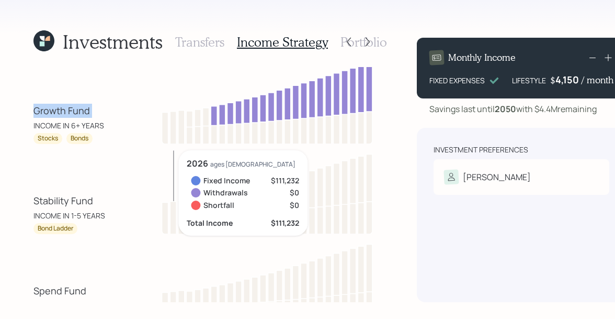
drag, startPoint x: 32, startPoint y: 109, endPoint x: 104, endPoint y: 114, distance: 71.9
click at [104, 114] on div "Investments Transfers Income Strategy Portfolio Growth Fund INCOME IN 6+ YEARS …" at bounding box center [307, 159] width 615 height 319
drag, startPoint x: 38, startPoint y: 141, endPoint x: 91, endPoint y: 138, distance: 53.5
click at [91, 138] on div "Stocks Bonds" at bounding box center [80, 138] width 94 height 11
click at [382, 42] on h3 "Portfolio" at bounding box center [364, 42] width 47 height 15
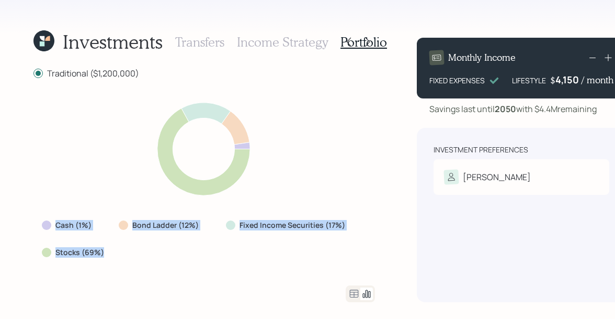
drag, startPoint x: 107, startPoint y: 254, endPoint x: 32, endPoint y: 229, distance: 79.1
click at [32, 229] on div "Investments Transfers Income Strategy Portfolio Traditional ($1,200,000) Cash (…" at bounding box center [307, 159] width 615 height 319
click at [95, 247] on label "Stocks (69%)" at bounding box center [79, 252] width 49 height 10
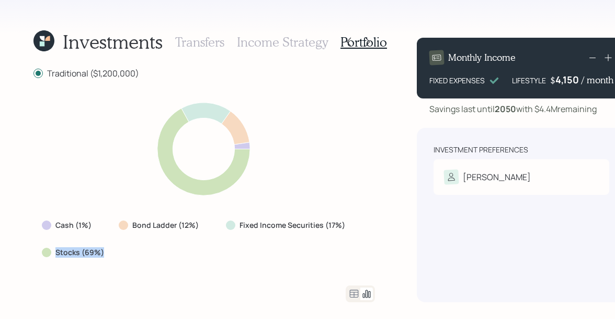
drag, startPoint x: 104, startPoint y: 250, endPoint x: 47, endPoint y: 249, distance: 57.0
click at [47, 249] on div "Stocks (69%)" at bounding box center [74, 252] width 64 height 10
click at [351, 296] on icon at bounding box center [354, 293] width 13 height 13
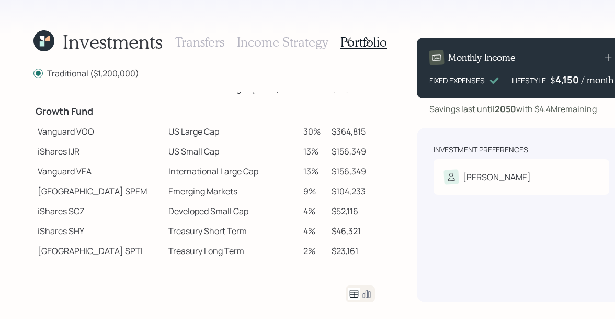
scroll to position [155, 0]
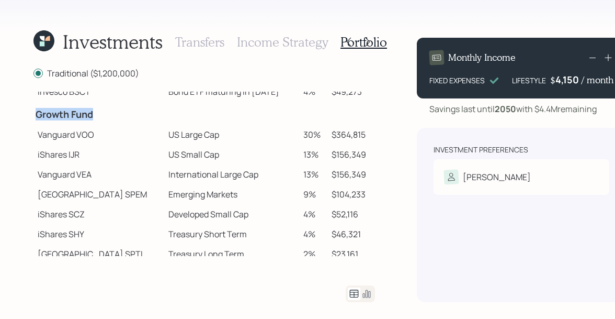
drag, startPoint x: 36, startPoint y: 118, endPoint x: 98, endPoint y: 119, distance: 62.8
click at [98, 119] on h4 "Growth Fund" at bounding box center [99, 115] width 127 height 12
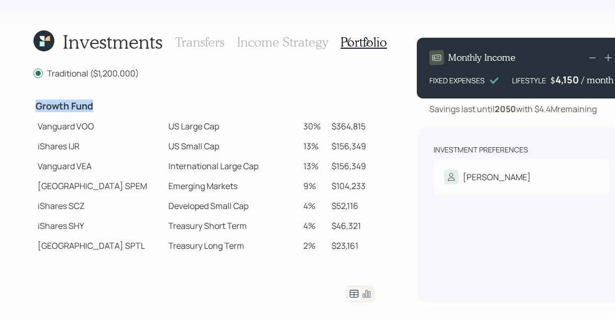
scroll to position [162, 0]
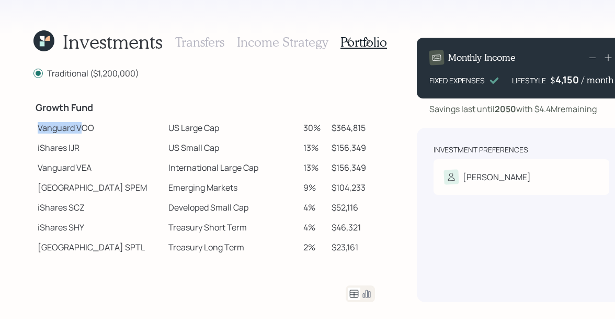
drag, startPoint x: 35, startPoint y: 127, endPoint x: 80, endPoint y: 129, distance: 45.1
click at [80, 129] on td "Vanguard VOO" at bounding box center [98, 128] width 131 height 20
drag, startPoint x: 40, startPoint y: 147, endPoint x: 53, endPoint y: 147, distance: 13.6
click at [52, 147] on td "iShares IJR" at bounding box center [98, 148] width 131 height 20
drag, startPoint x: 36, startPoint y: 188, endPoint x: 99, endPoint y: 187, distance: 63.8
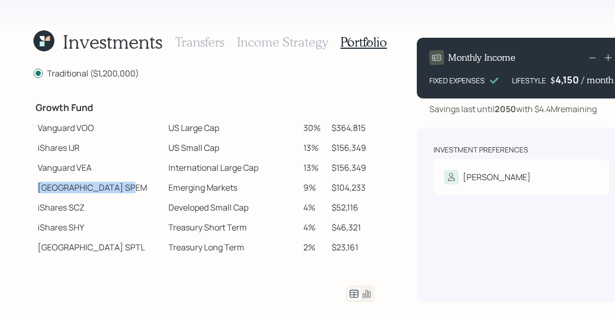
click at [99, 187] on td "State Street SPEM" at bounding box center [98, 187] width 131 height 20
drag, startPoint x: 38, startPoint y: 248, endPoint x: 67, endPoint y: 246, distance: 29.3
click at [67, 246] on td "State Street SPTL" at bounding box center [98, 247] width 131 height 20
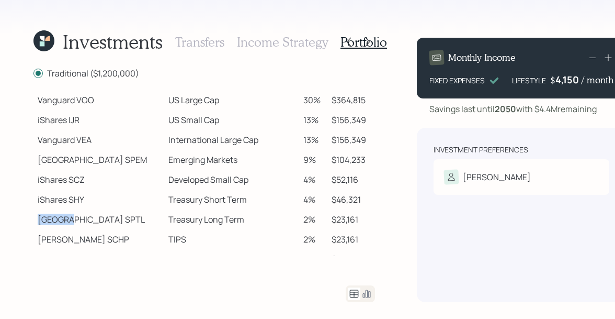
scroll to position [190, 0]
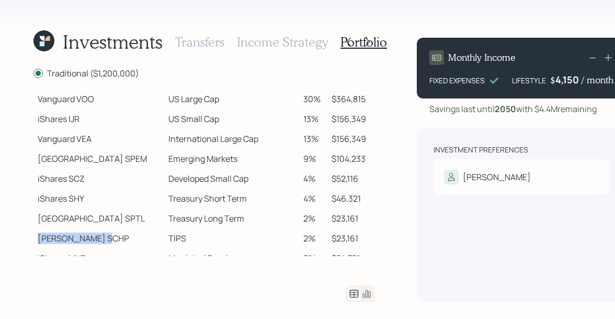
drag, startPoint x: 38, startPoint y: 235, endPoint x: 77, endPoint y: 239, distance: 39.4
click at [77, 239] on td "Schwab SCHP" at bounding box center [98, 238] width 131 height 20
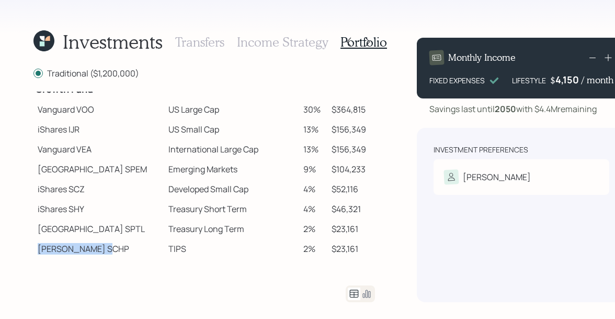
scroll to position [178, 0]
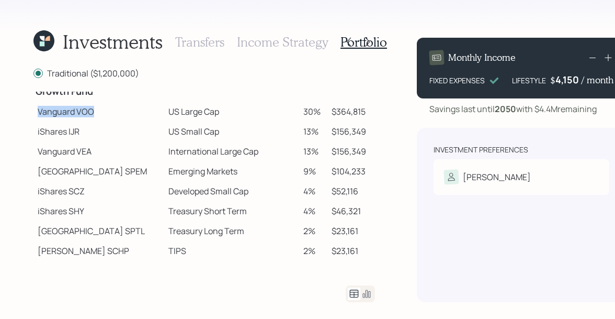
drag, startPoint x: 39, startPoint y: 113, endPoint x: 100, endPoint y: 113, distance: 61.2
click at [100, 113] on td "Vanguard VOO" at bounding box center [98, 112] width 131 height 20
click at [43, 111] on td "Vanguard VOO" at bounding box center [98, 112] width 131 height 20
drag, startPoint x: 37, startPoint y: 111, endPoint x: 200, endPoint y: 109, distance: 162.8
click at [200, 109] on tr "Vanguard VOO US Large Cap 30% $364,815" at bounding box center [204, 112] width 342 height 20
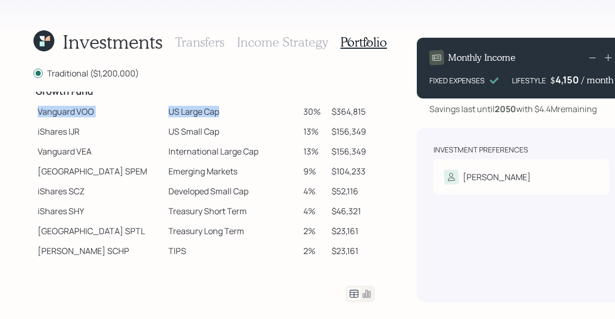
click at [164, 110] on td "US Large Cap" at bounding box center [231, 112] width 135 height 20
drag, startPoint x: 139, startPoint y: 110, endPoint x: 195, endPoint y: 112, distance: 55.5
click at [195, 112] on td "US Large Cap" at bounding box center [231, 112] width 135 height 20
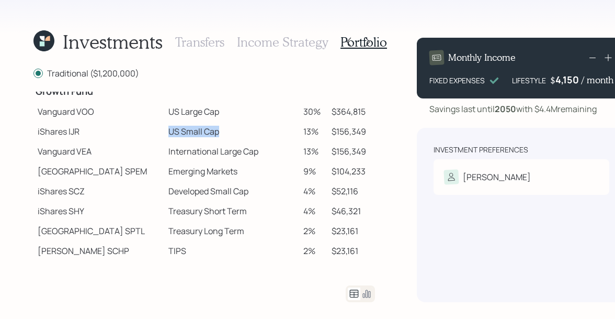
drag, startPoint x: 134, startPoint y: 131, endPoint x: 212, endPoint y: 131, distance: 77.4
click at [212, 131] on td "US Small Cap" at bounding box center [231, 131] width 135 height 20
drag, startPoint x: 137, startPoint y: 152, endPoint x: 244, endPoint y: 158, distance: 107.5
click at [244, 158] on td "International Large Cap" at bounding box center [231, 151] width 135 height 20
drag, startPoint x: 141, startPoint y: 174, endPoint x: 208, endPoint y: 178, distance: 67.1
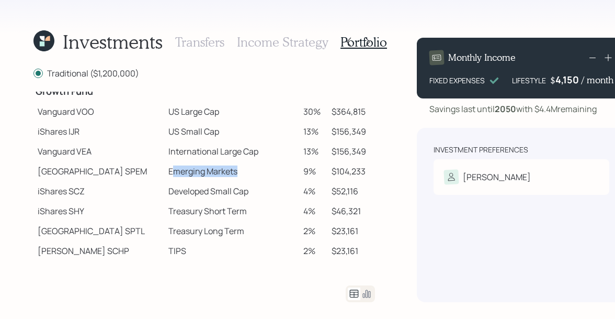
click at [208, 178] on td "Emerging Markets" at bounding box center [231, 171] width 135 height 20
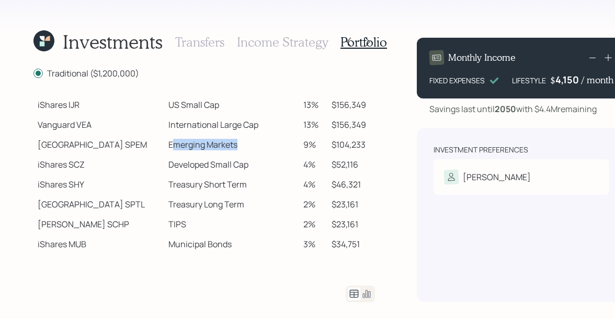
scroll to position [214, 0]
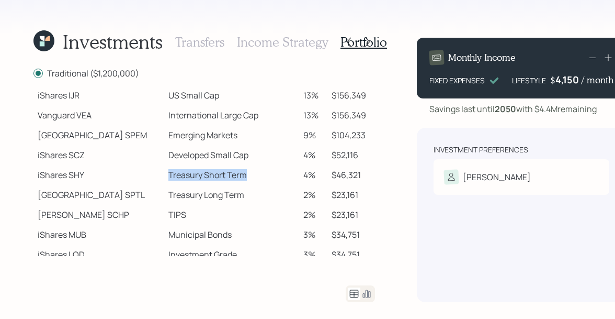
drag, startPoint x: 137, startPoint y: 175, endPoint x: 229, endPoint y: 170, distance: 92.8
click at [229, 170] on td "Treasury Short Term" at bounding box center [231, 175] width 135 height 20
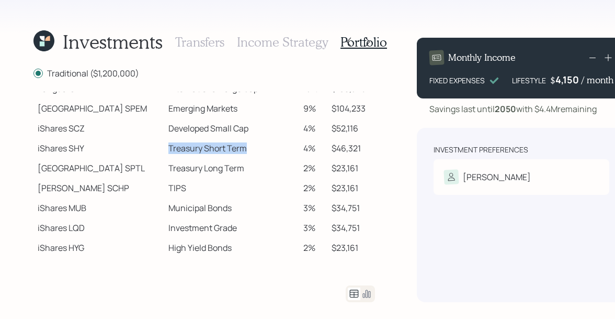
scroll to position [245, 0]
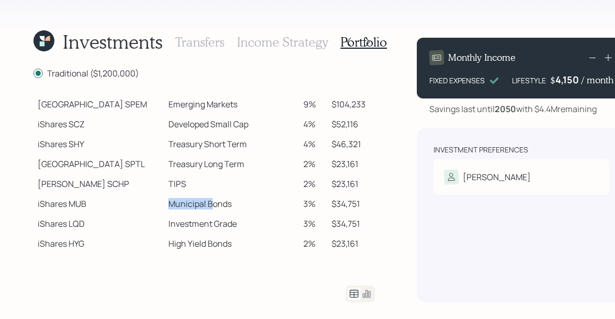
drag, startPoint x: 137, startPoint y: 205, endPoint x: 181, endPoint y: 205, distance: 44.5
click at [181, 205] on td "Municipal Bonds" at bounding box center [231, 204] width 135 height 20
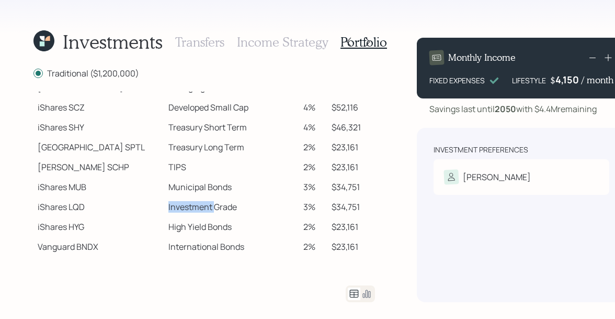
drag, startPoint x: 134, startPoint y: 207, endPoint x: 182, endPoint y: 211, distance: 48.3
click at [182, 211] on td "Investment Grade" at bounding box center [231, 207] width 135 height 20
drag, startPoint x: 136, startPoint y: 229, endPoint x: 206, endPoint y: 230, distance: 69.6
click at [206, 230] on td "High Yield Bonds" at bounding box center [231, 227] width 135 height 20
drag, startPoint x: 139, startPoint y: 249, endPoint x: 212, endPoint y: 250, distance: 72.7
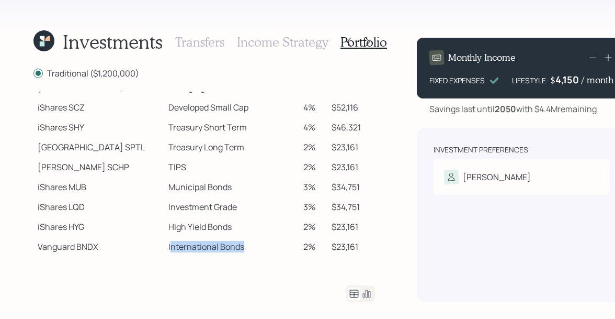
click at [212, 250] on td "International Bonds" at bounding box center [231, 247] width 135 height 20
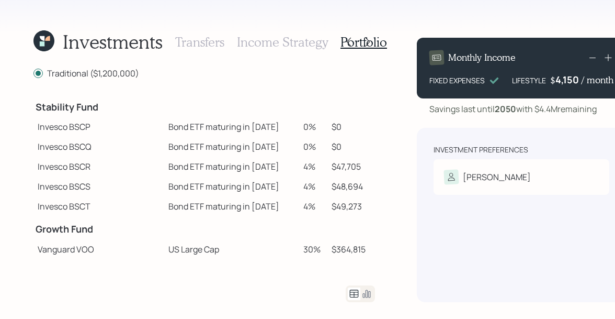
scroll to position [39, 0]
drag, startPoint x: 37, startPoint y: 107, endPoint x: 99, endPoint y: 108, distance: 62.3
click at [99, 108] on h4 "Stability Fund" at bounding box center [99, 109] width 127 height 12
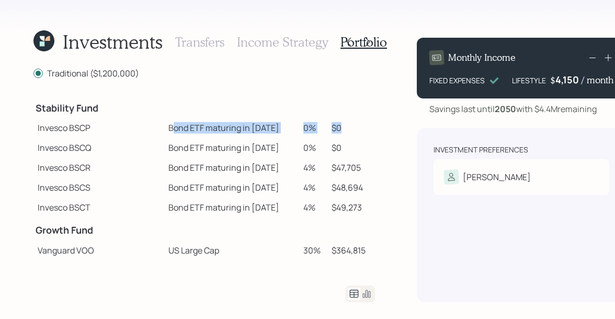
drag, startPoint x: 140, startPoint y: 128, endPoint x: 346, endPoint y: 133, distance: 206.2
click at [346, 133] on tr "Invesco BSCP Bond ETF maturing in 2025 0% $0" at bounding box center [204, 128] width 342 height 20
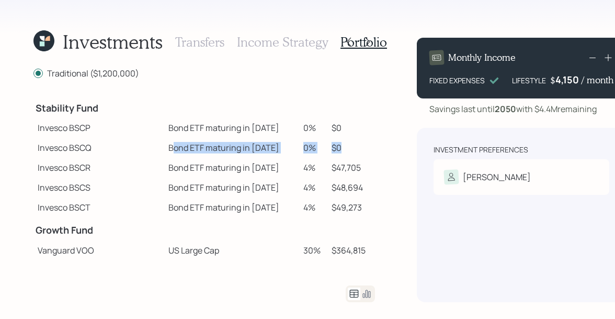
drag, startPoint x: 140, startPoint y: 150, endPoint x: 336, endPoint y: 147, distance: 195.7
click at [336, 147] on tr "Invesco BSCQ Bond ETF maturing in 2026 0% $0" at bounding box center [204, 148] width 342 height 20
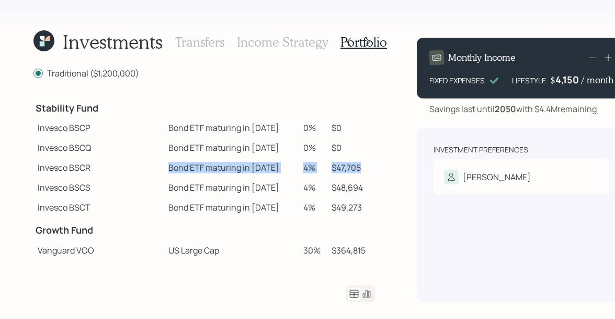
drag, startPoint x: 138, startPoint y: 168, endPoint x: 358, endPoint y: 171, distance: 220.8
click at [358, 171] on tr "Invesco BSCR Bond ETF maturing in 2027 4% $47,705" at bounding box center [204, 168] width 342 height 20
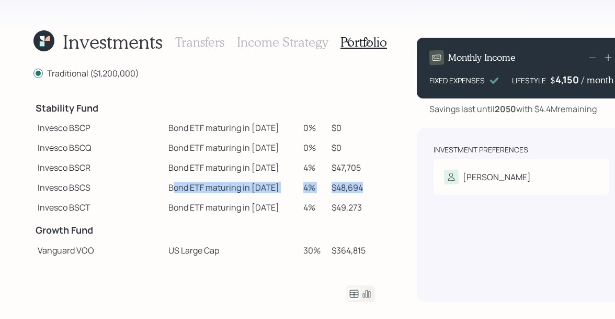
drag, startPoint x: 140, startPoint y: 190, endPoint x: 362, endPoint y: 193, distance: 221.9
click at [362, 193] on tr "Invesco BSCS Bond ETF maturing in 2028 4% $48,694" at bounding box center [204, 187] width 342 height 20
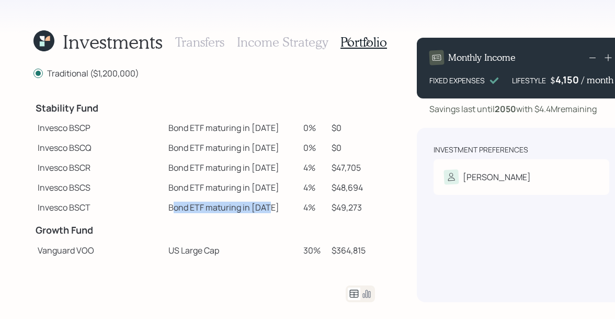
drag, startPoint x: 141, startPoint y: 208, endPoint x: 282, endPoint y: 208, distance: 140.8
click at [282, 208] on td "Bond ETF maturing in 2029" at bounding box center [231, 207] width 135 height 20
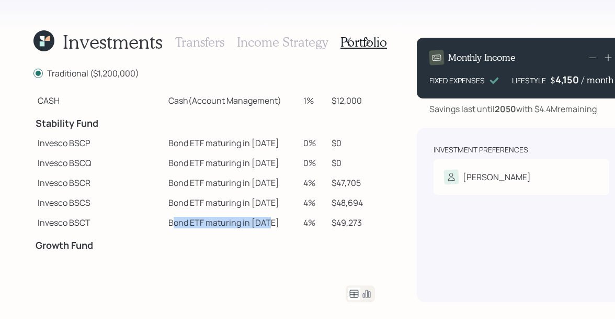
scroll to position [26, 0]
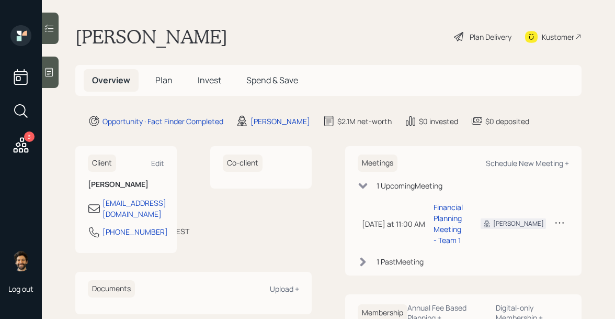
click at [483, 41] on div "Plan Delivery" at bounding box center [491, 36] width 42 height 11
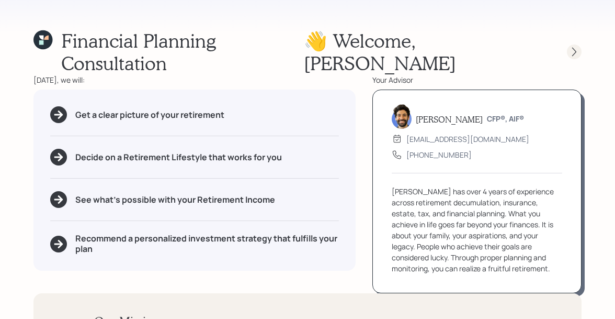
click at [572, 47] on icon at bounding box center [574, 52] width 10 height 10
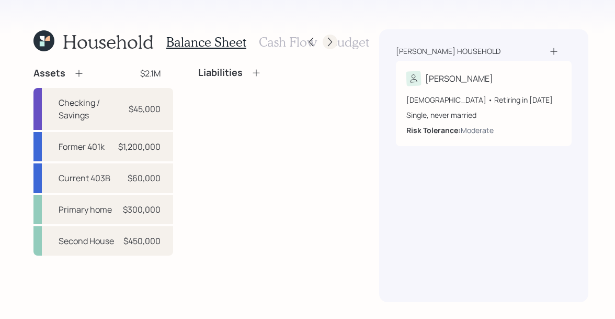
click at [333, 43] on icon at bounding box center [330, 42] width 10 height 10
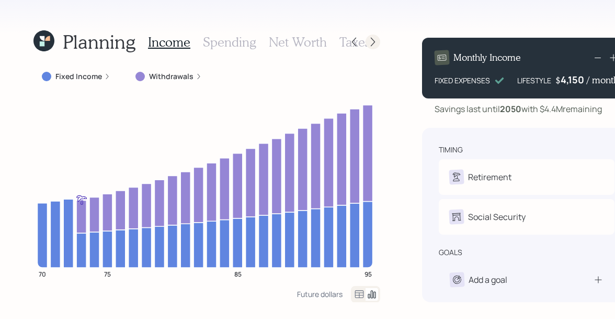
click at [372, 39] on icon at bounding box center [373, 42] width 10 height 10
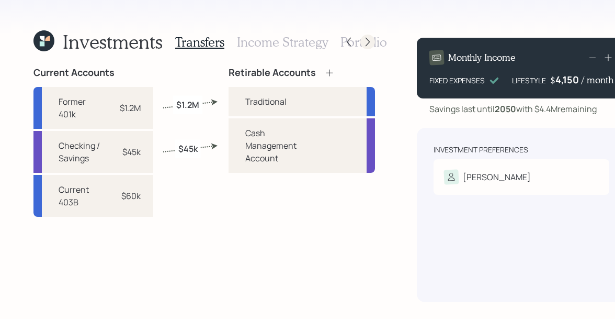
click at [368, 41] on icon at bounding box center [368, 42] width 4 height 9
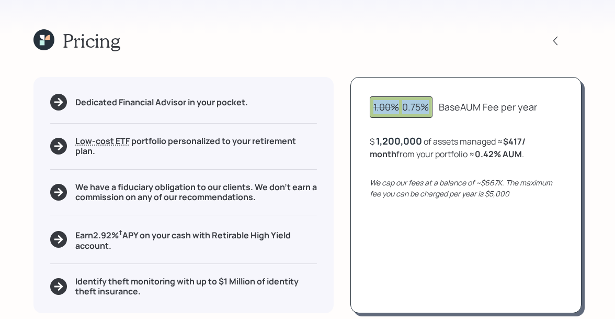
drag, startPoint x: 431, startPoint y: 109, endPoint x: 370, endPoint y: 104, distance: 60.9
click at [370, 104] on div "1.00% 0.75% Base AUM Fee per year $ 1,200,000 of assets managed ≈ $417 / month …" at bounding box center [466, 195] width 231 height 236
click at [389, 103] on span "1.00%" at bounding box center [387, 106] width 26 height 13
drag, startPoint x: 400, startPoint y: 106, endPoint x: 370, endPoint y: 106, distance: 29.3
click at [370, 106] on div "1.00% 0.75%" at bounding box center [401, 106] width 63 height 21
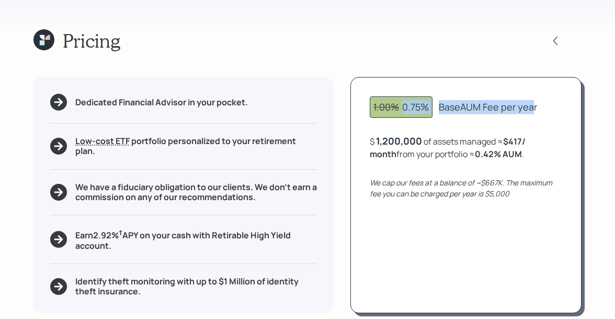
drag, startPoint x: 403, startPoint y: 108, endPoint x: 533, endPoint y: 100, distance: 130.0
click at [533, 100] on div "1.00% 0.75% Base AUM Fee per year" at bounding box center [466, 106] width 193 height 21
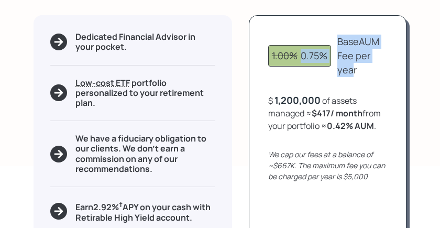
scroll to position [69, 0]
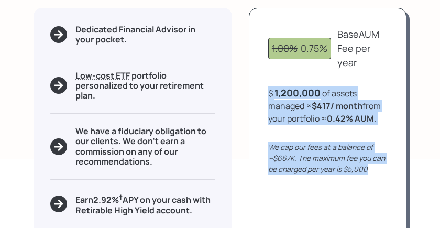
drag, startPoint x: 370, startPoint y: 168, endPoint x: 265, endPoint y: 93, distance: 129.1
click at [265, 93] on div "1.00% 0.75% Base AUM Fee per year $ 1,200,000 of assets managed ≈ $417 / month …" at bounding box center [328, 147] width 158 height 279
click at [313, 106] on b "$417 / month" at bounding box center [336, 106] width 51 height 12
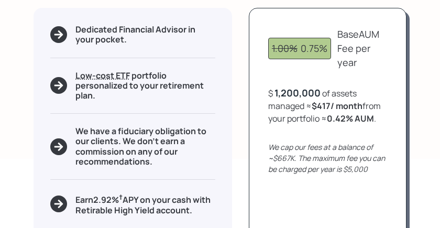
drag, startPoint x: 313, startPoint y: 106, endPoint x: 318, endPoint y: 118, distance: 12.4
click at [318, 118] on div "$ 1,200,000 of assets managed ≈ $417 / month from your portfolio ≈ 0.42 % AUM ." at bounding box center [327, 105] width 119 height 38
click at [324, 118] on div "$ 1,200,000 of assets managed ≈ $417 / month from your portfolio ≈ 0.42 % AUM ." at bounding box center [327, 105] width 119 height 38
drag, startPoint x: 373, startPoint y: 118, endPoint x: 324, endPoint y: 118, distance: 48.7
click at [324, 118] on div "$ 1,200,000 of assets managed ≈ $417 / month from your portfolio ≈ 0.42 % AUM ." at bounding box center [327, 105] width 119 height 38
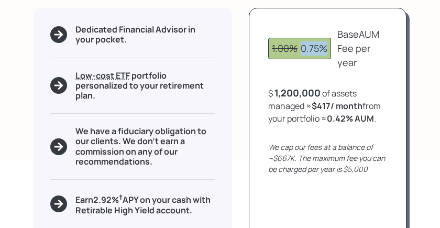
drag, startPoint x: 299, startPoint y: 47, endPoint x: 328, endPoint y: 50, distance: 29.5
click at [328, 50] on div "1.00% 0.75%" at bounding box center [299, 48] width 63 height 21
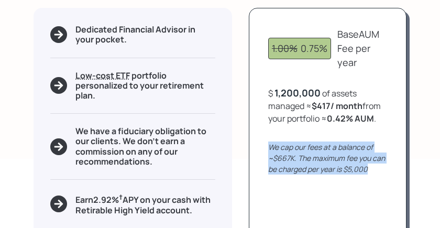
drag, startPoint x: 268, startPoint y: 147, endPoint x: 375, endPoint y: 172, distance: 109.7
click at [375, 172] on div "We cap our fees at a balance of ~$667K. The maximum fee you can be charged per …" at bounding box center [327, 157] width 119 height 33
click at [318, 160] on icon "We cap our fees at a balance of ~$667K. The maximum fee you can be charged per …" at bounding box center [326, 158] width 117 height 32
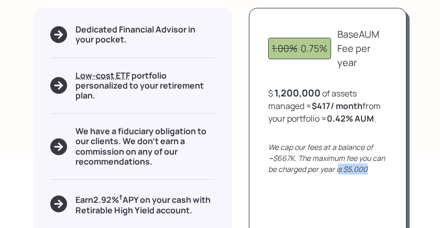
drag, startPoint x: 367, startPoint y: 168, endPoint x: 339, endPoint y: 167, distance: 28.8
click at [339, 167] on div "We cap our fees at a balance of ~$667K. The maximum fee you can be charged per …" at bounding box center [327, 157] width 119 height 33
drag, startPoint x: 295, startPoint y: 159, endPoint x: 265, endPoint y: 156, distance: 30.5
click at [265, 156] on div "1.00% 0.75% Base AUM Fee per year $ 1,200,000 of assets managed ≈ $417 / month …" at bounding box center [328, 147] width 158 height 279
click at [290, 96] on div "1200000" at bounding box center [294, 92] width 41 height 13
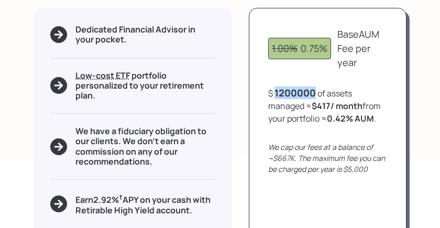
click at [290, 96] on div "1200000" at bounding box center [294, 92] width 41 height 13
click at [312, 110] on div "$ 2,000,000 of assets managed ≈ $417 / month from your portfolio ≈ 0.25 % AUM ." at bounding box center [327, 105] width 119 height 38
drag, startPoint x: 312, startPoint y: 105, endPoint x: 335, endPoint y: 107, distance: 23.1
click at [335, 107] on b "$417 / month" at bounding box center [336, 106] width 51 height 12
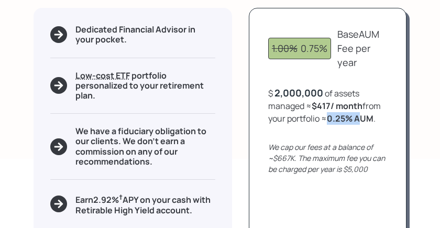
drag, startPoint x: 325, startPoint y: 120, endPoint x: 357, endPoint y: 120, distance: 31.9
click at [357, 120] on div "$ 2,000,000 of assets managed ≈ $417 / month from your portfolio ≈ 0.25 % AUM ." at bounding box center [327, 105] width 119 height 38
click at [287, 92] on div "2,000,000" at bounding box center [298, 92] width 49 height 13
click at [287, 92] on div "2000000" at bounding box center [295, 92] width 43 height 13
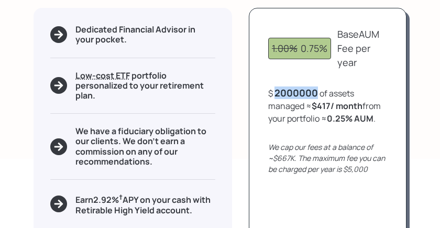
click at [287, 92] on div "2000000" at bounding box center [295, 92] width 43 height 13
click at [306, 110] on div "$ 1,000,000 of assets managed ≈ $417 / month from your portfolio ≈ 0.5 % AUM ." at bounding box center [327, 105] width 119 height 38
drag, startPoint x: 316, startPoint y: 105, endPoint x: 336, endPoint y: 105, distance: 20.4
click at [336, 105] on b "$417 / month" at bounding box center [336, 106] width 51 height 12
drag, startPoint x: 327, startPoint y: 117, endPoint x: 348, endPoint y: 118, distance: 22.0
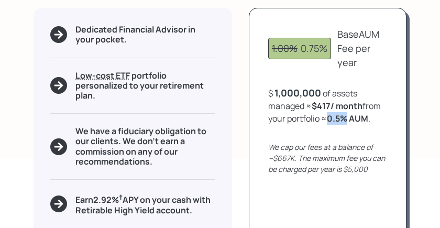
click at [348, 118] on div "$ 1,000,000 of assets managed ≈ $417 / month from your portfolio ≈ 0.5 % AUM ." at bounding box center [327, 105] width 119 height 38
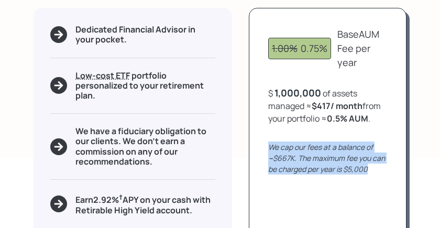
drag, startPoint x: 373, startPoint y: 168, endPoint x: 262, endPoint y: 149, distance: 112.6
click at [262, 149] on div "1.00% 0.75% Base AUM Fee per year $ 1,000,000 of assets managed ≈ $417 / month …" at bounding box center [328, 147] width 158 height 279
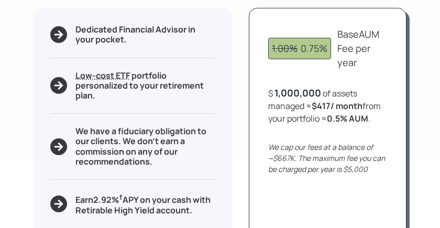
click at [298, 48] on div "1.00% 0.75%" at bounding box center [299, 48] width 55 height 14
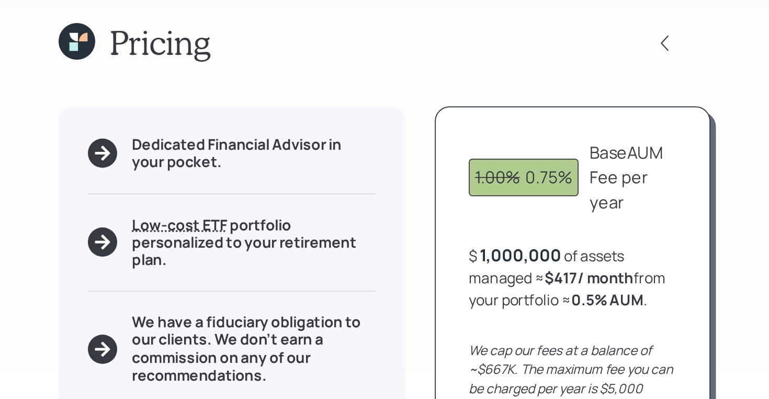
scroll to position [0, 0]
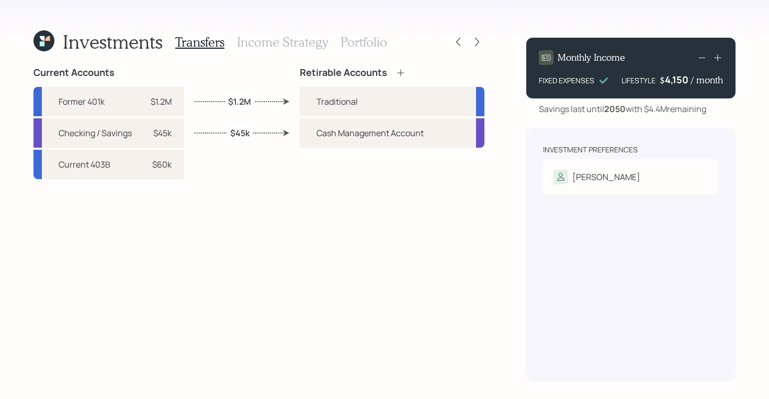
click at [51, 37] on icon at bounding box center [43, 40] width 21 height 21
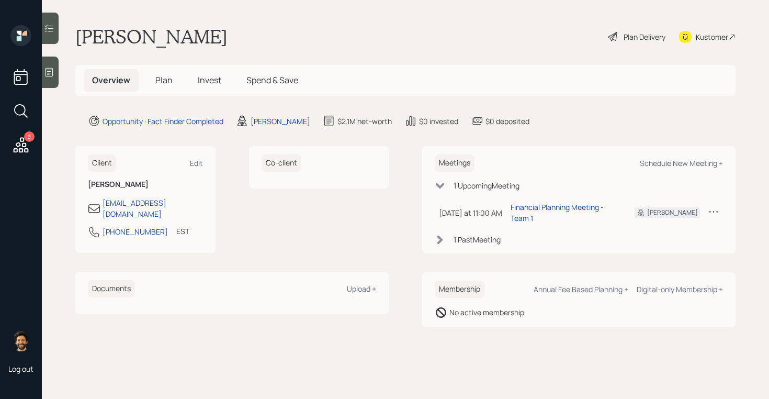
click at [157, 84] on span "Plan" at bounding box center [163, 80] width 17 height 12
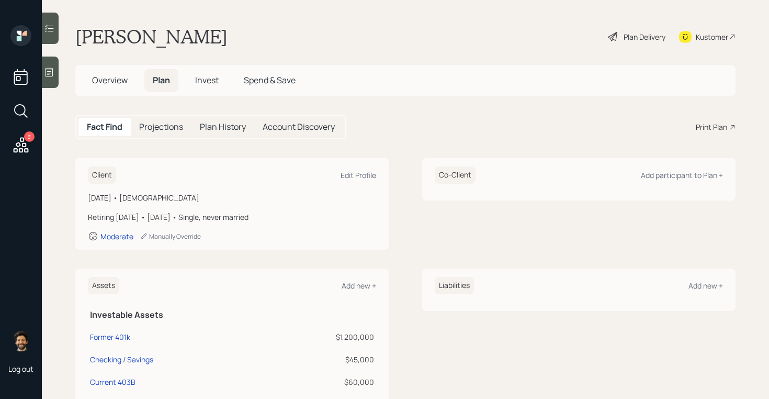
click at [615, 123] on div "Print Plan" at bounding box center [711, 126] width 31 height 11
click at [615, 38] on div "Plan Delivery" at bounding box center [645, 36] width 42 height 11
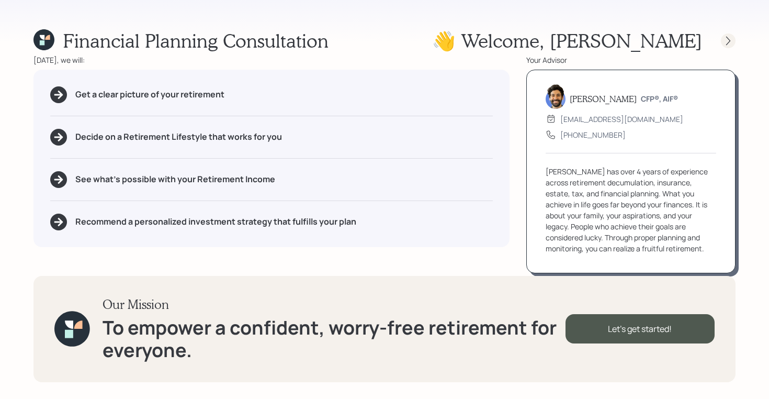
click at [615, 44] on icon at bounding box center [728, 41] width 10 height 10
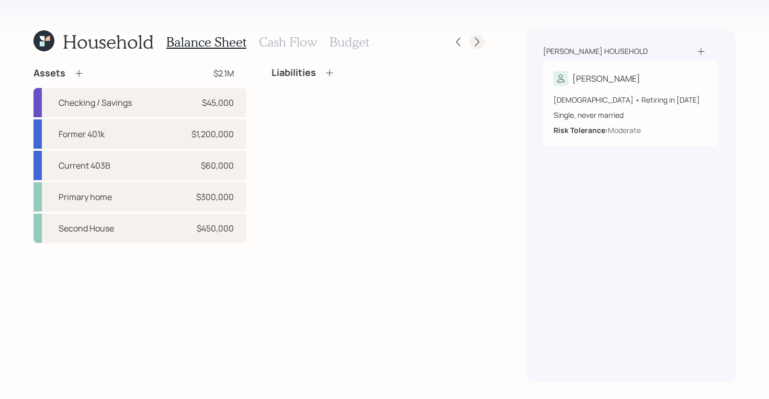
click at [479, 39] on icon at bounding box center [477, 42] width 10 height 10
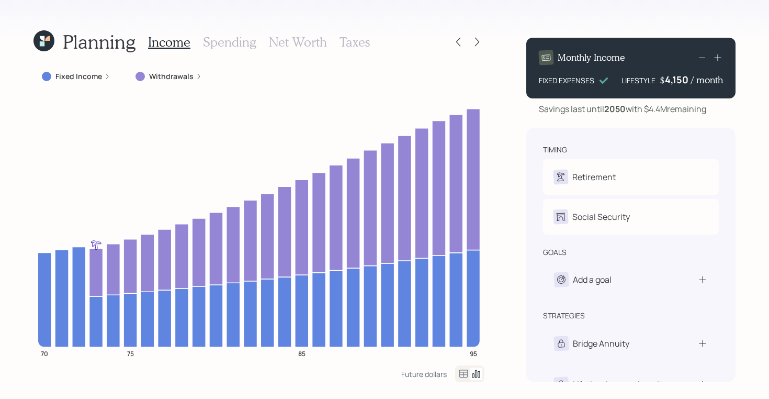
click at [46, 44] on icon at bounding box center [43, 40] width 21 height 21
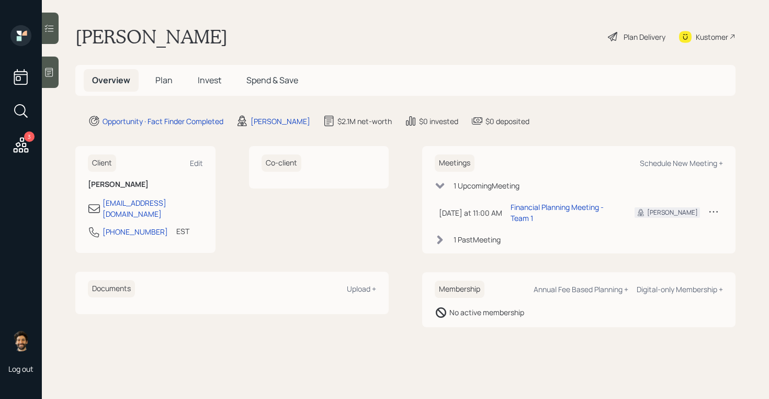
click at [159, 78] on span "Plan" at bounding box center [163, 80] width 17 height 12
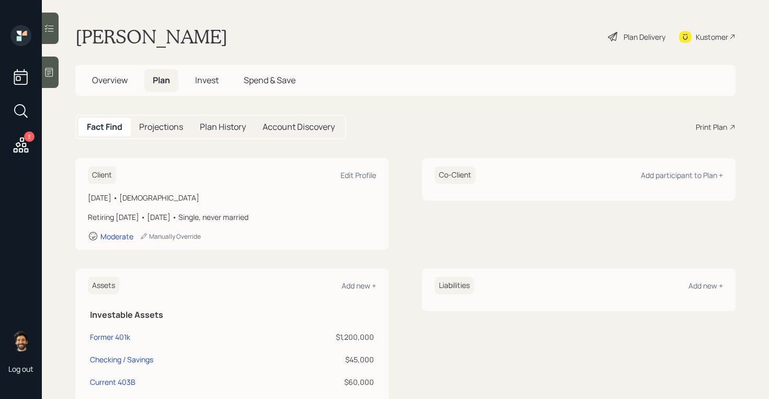
click at [97, 81] on span "Overview" at bounding box center [110, 80] width 36 height 12
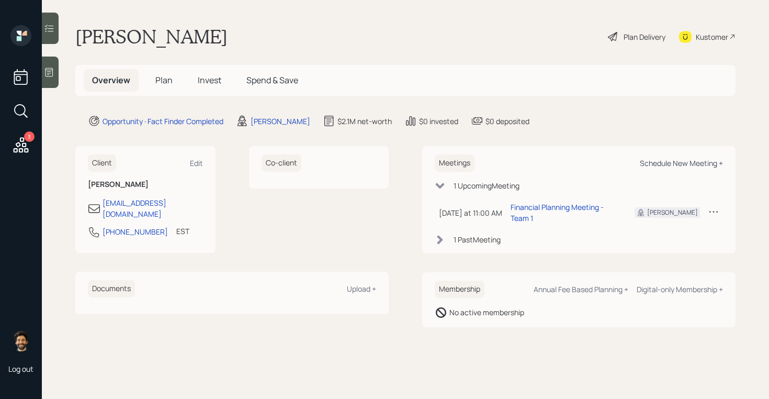
click at [615, 162] on div "Schedule New Meeting +" at bounding box center [681, 163] width 83 height 10
select select "f14b762f-c7c2-4b89-9227-8fa891345eea"
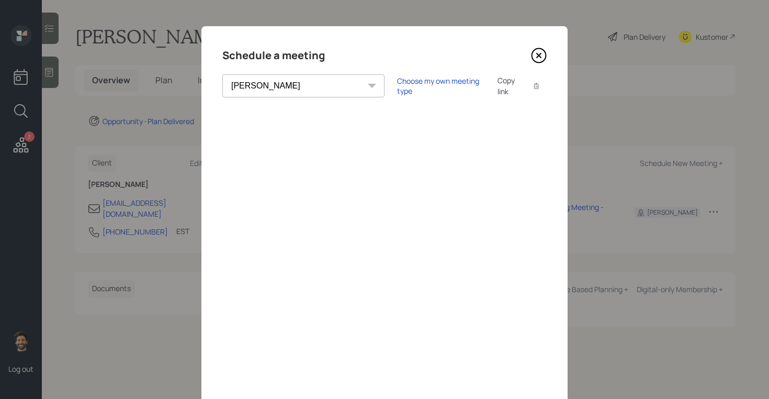
click at [536, 58] on icon at bounding box center [539, 56] width 16 height 16
